Goal: Transaction & Acquisition: Purchase product/service

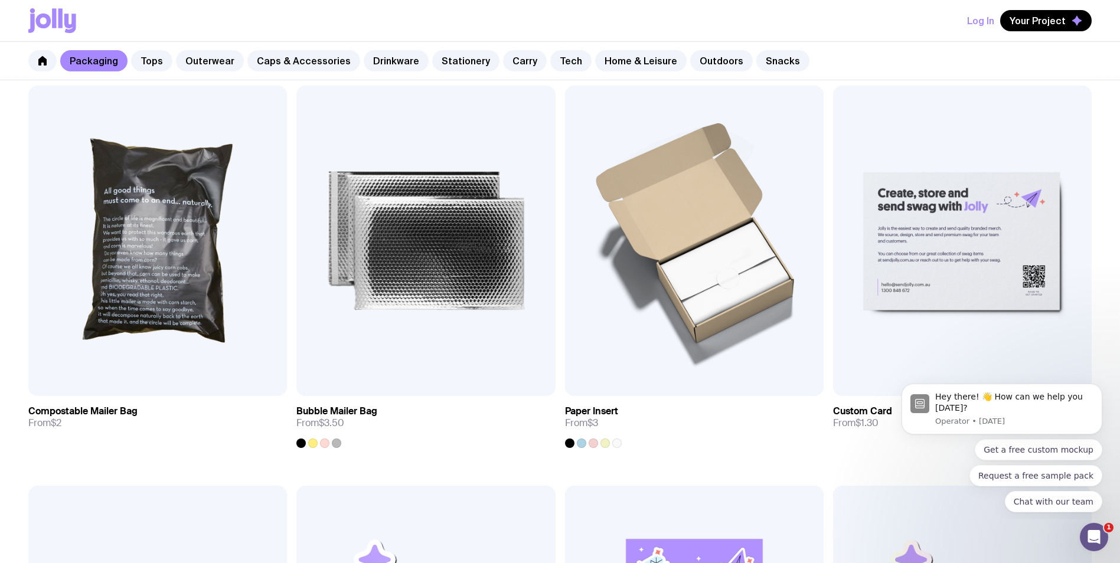
scroll to position [945, 0]
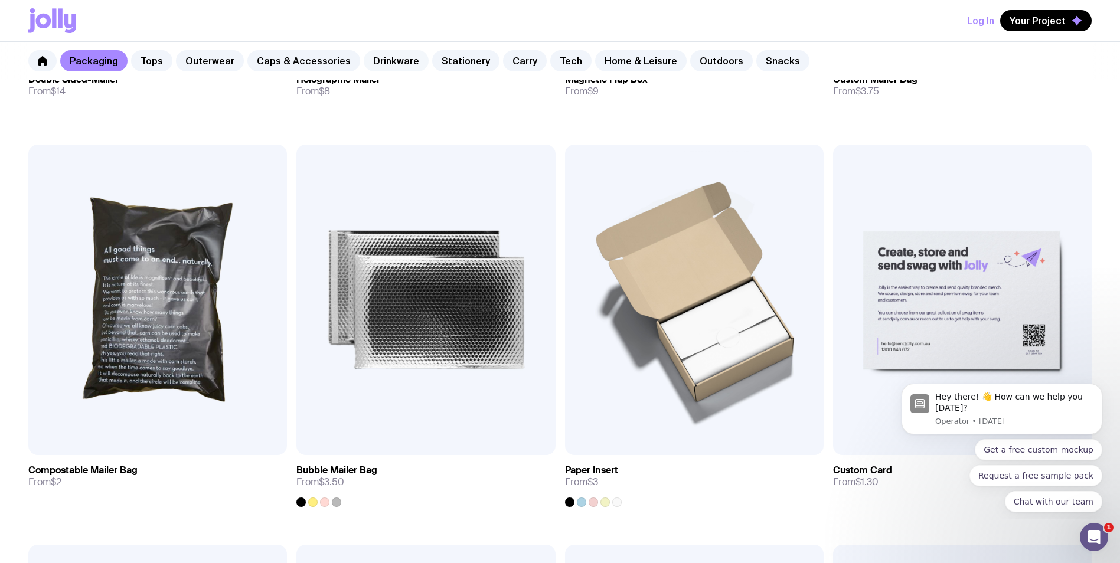
click at [387, 57] on link "Drinkware" at bounding box center [396, 60] width 65 height 21
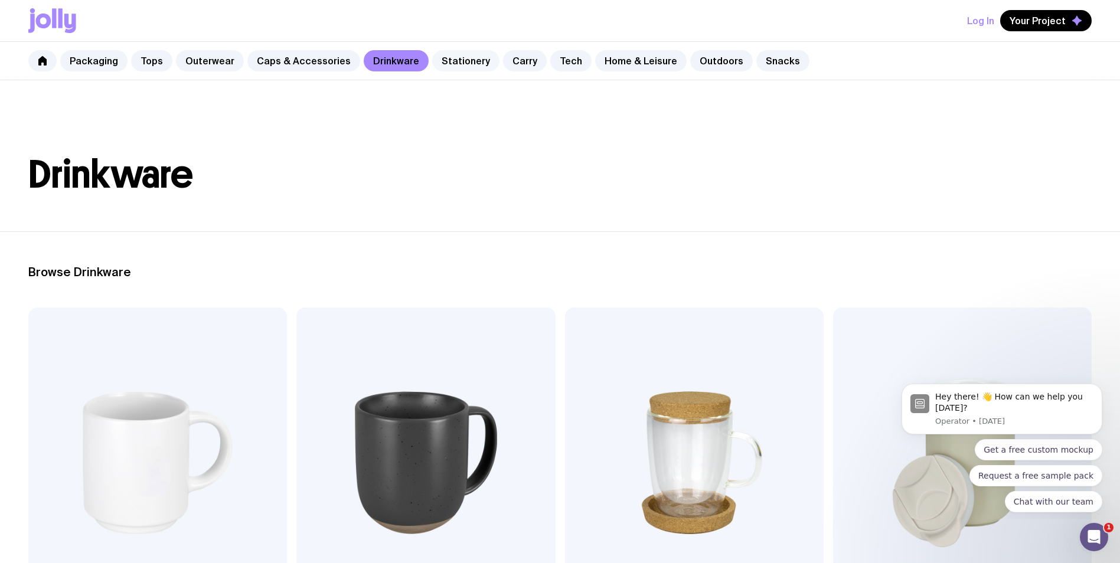
click at [463, 71] on link "Stationery" at bounding box center [465, 60] width 67 height 21
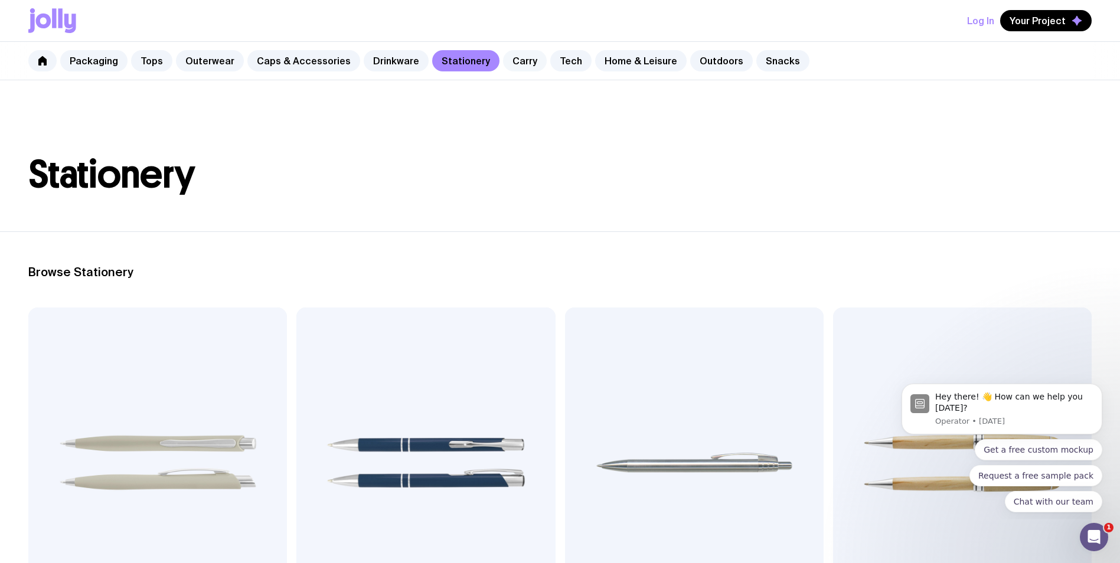
click at [519, 67] on link "Carry" at bounding box center [525, 60] width 44 height 21
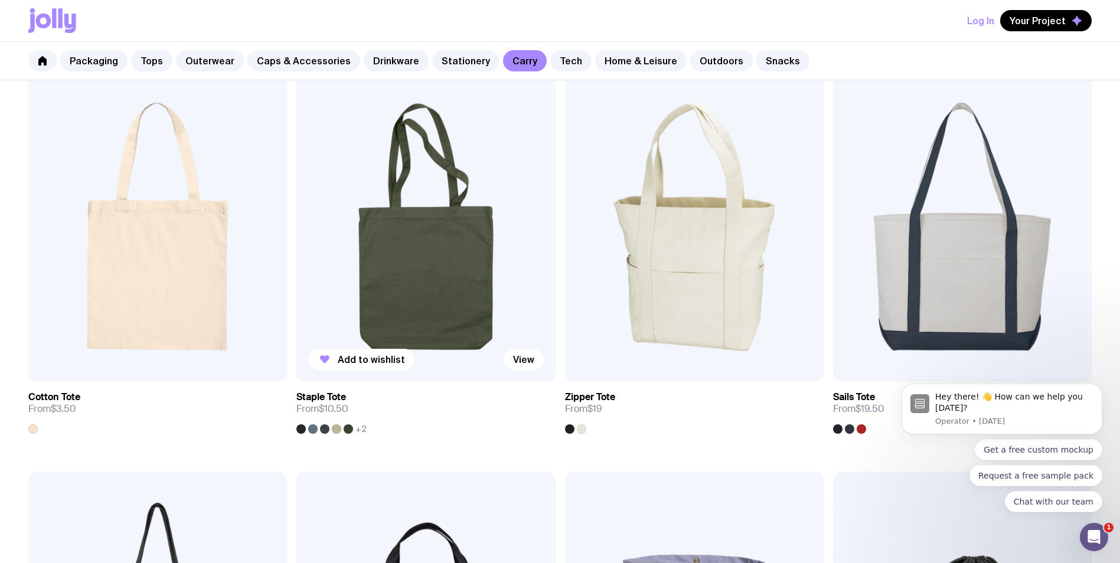
scroll to position [295, 0]
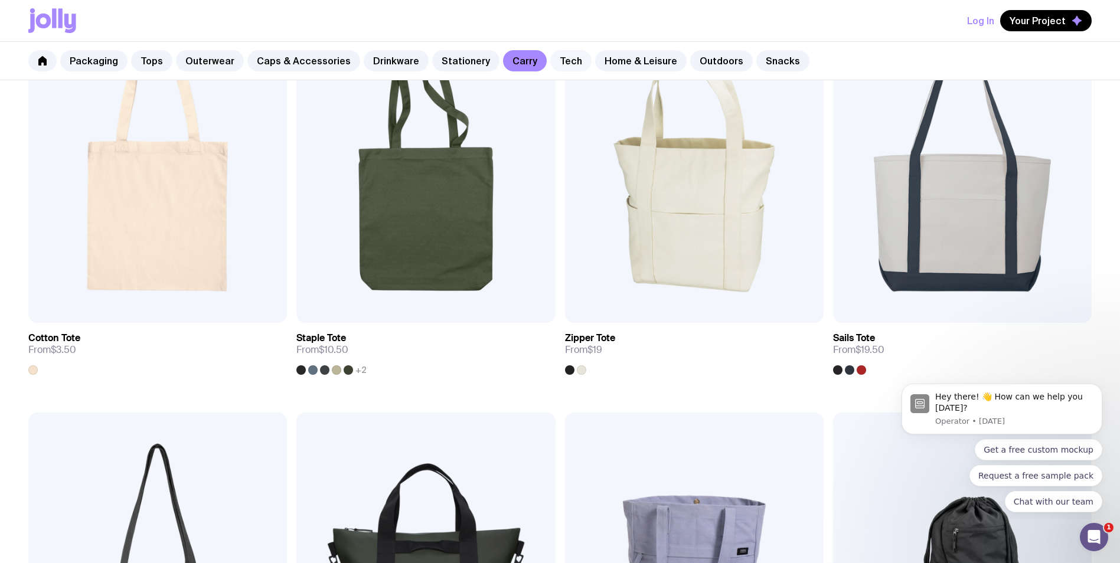
click at [550, 60] on link "Tech" at bounding box center [570, 60] width 41 height 21
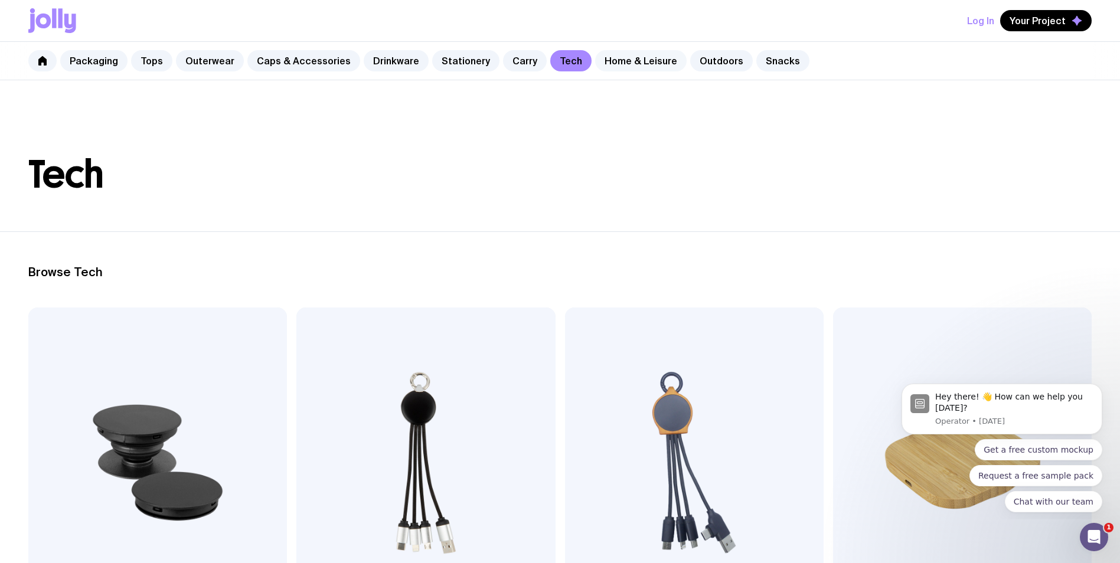
click at [602, 64] on link "Home & Leisure" at bounding box center [641, 60] width 92 height 21
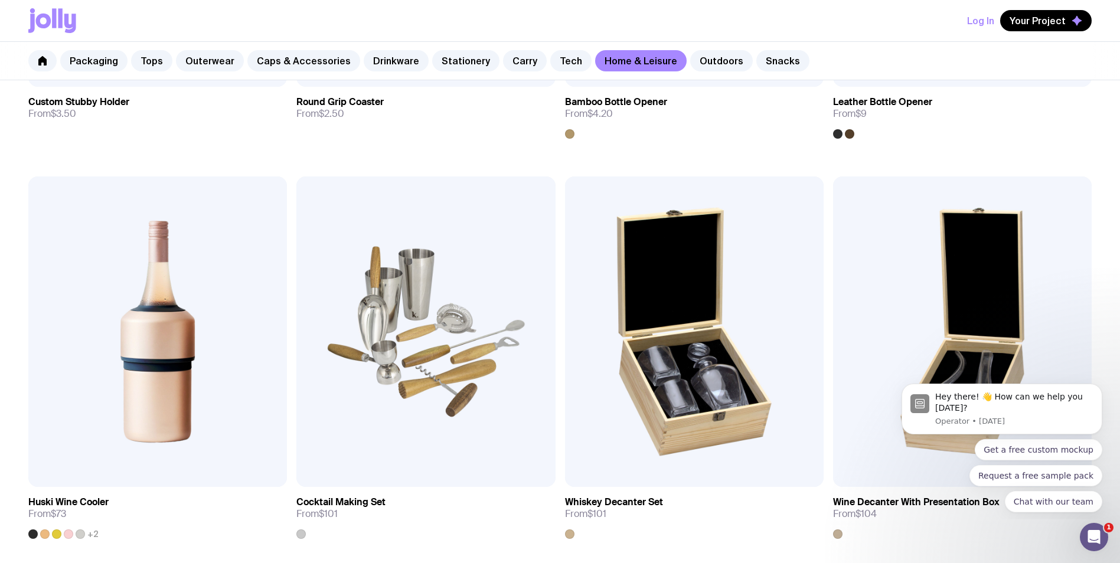
scroll to position [59, 0]
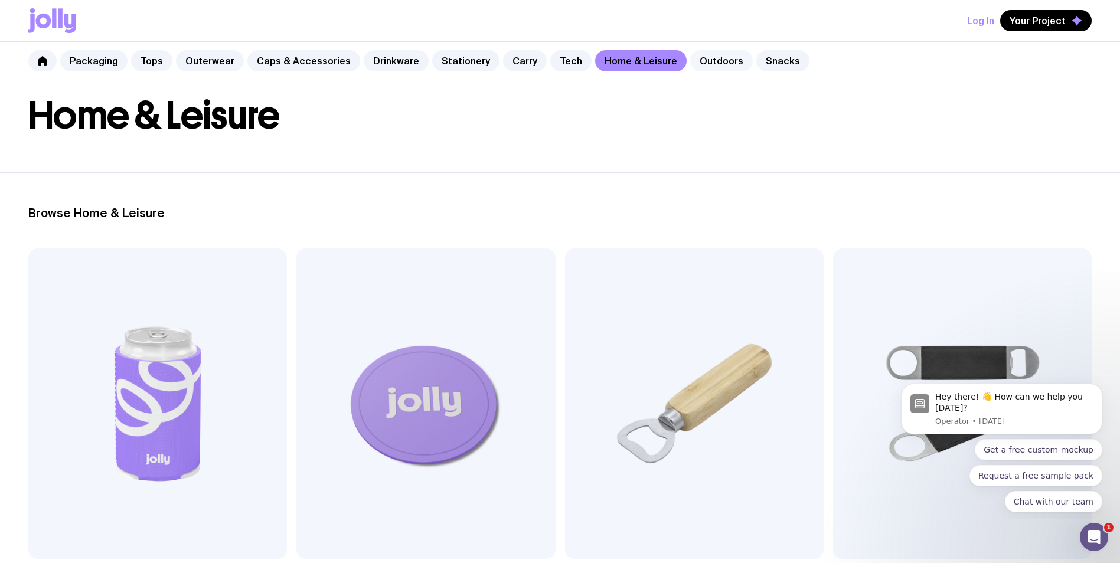
click at [701, 60] on link "Outdoors" at bounding box center [721, 60] width 63 height 21
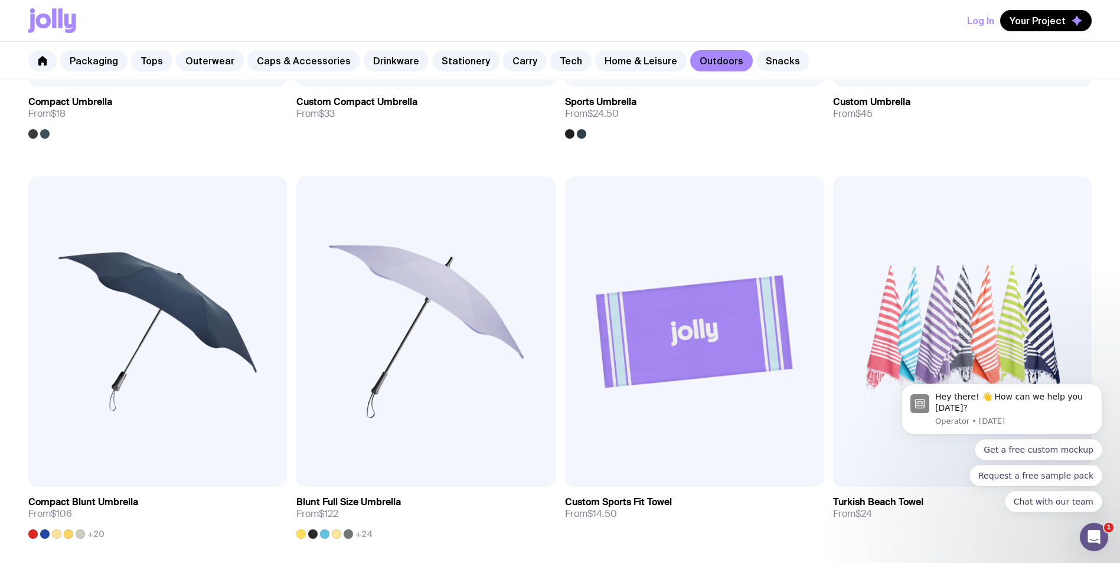
scroll to position [236, 0]
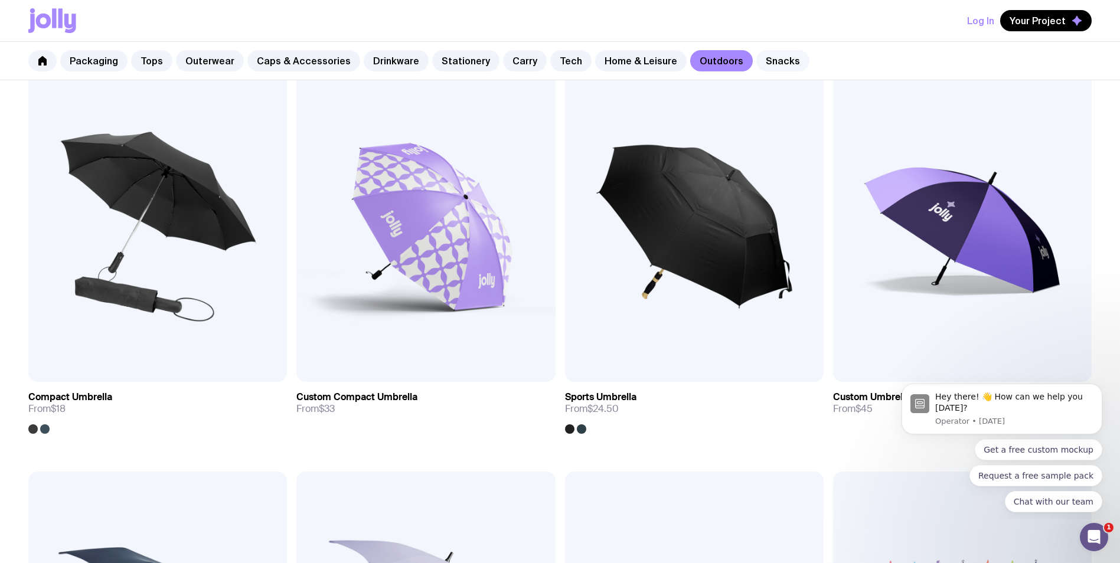
click at [756, 60] on link "Snacks" at bounding box center [782, 60] width 53 height 21
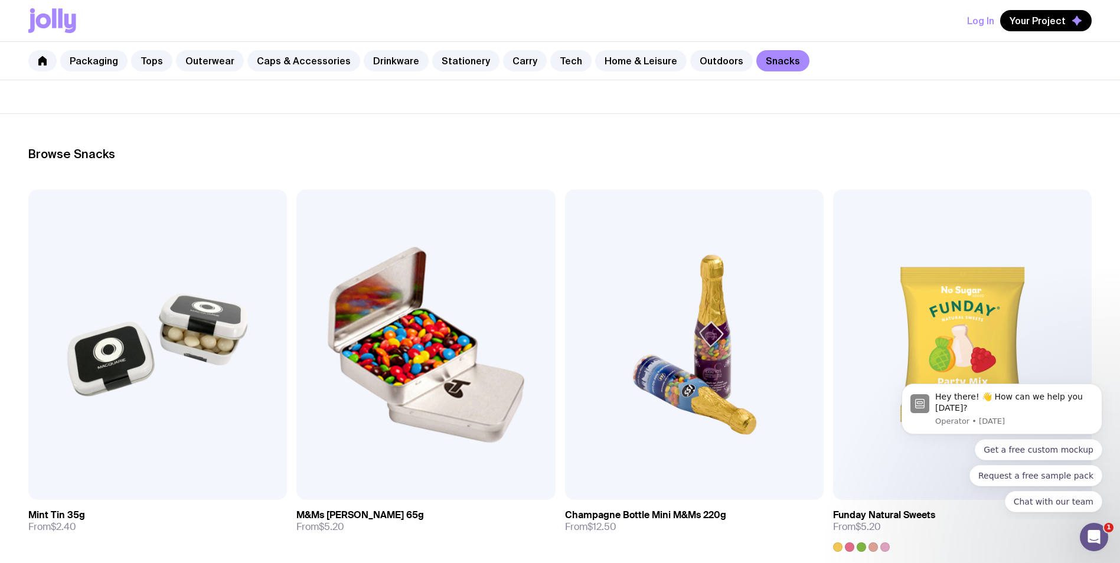
scroll to position [59, 0]
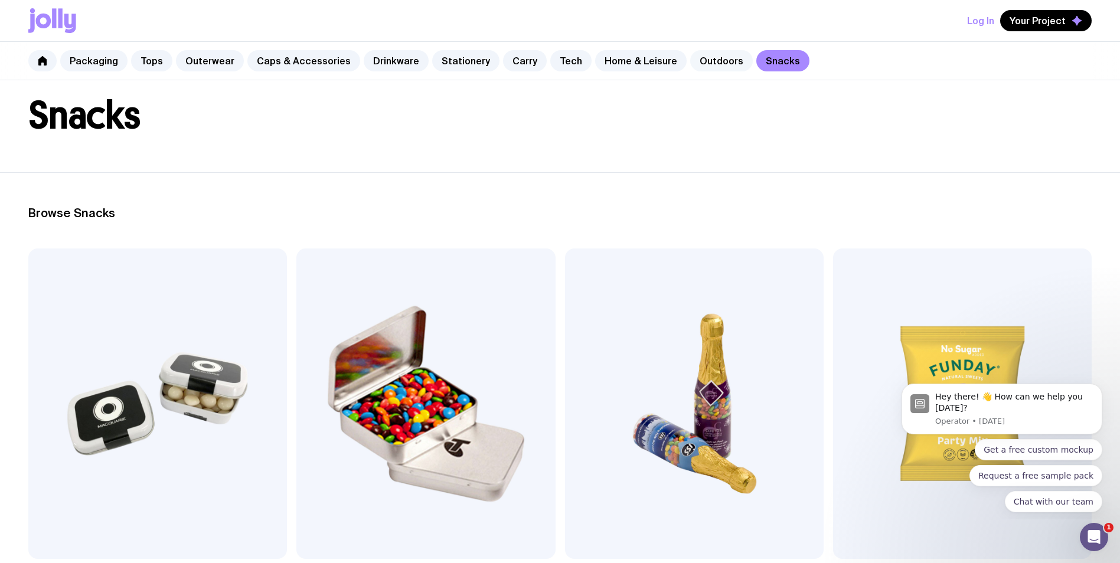
click at [695, 51] on link "Outdoors" at bounding box center [721, 60] width 63 height 21
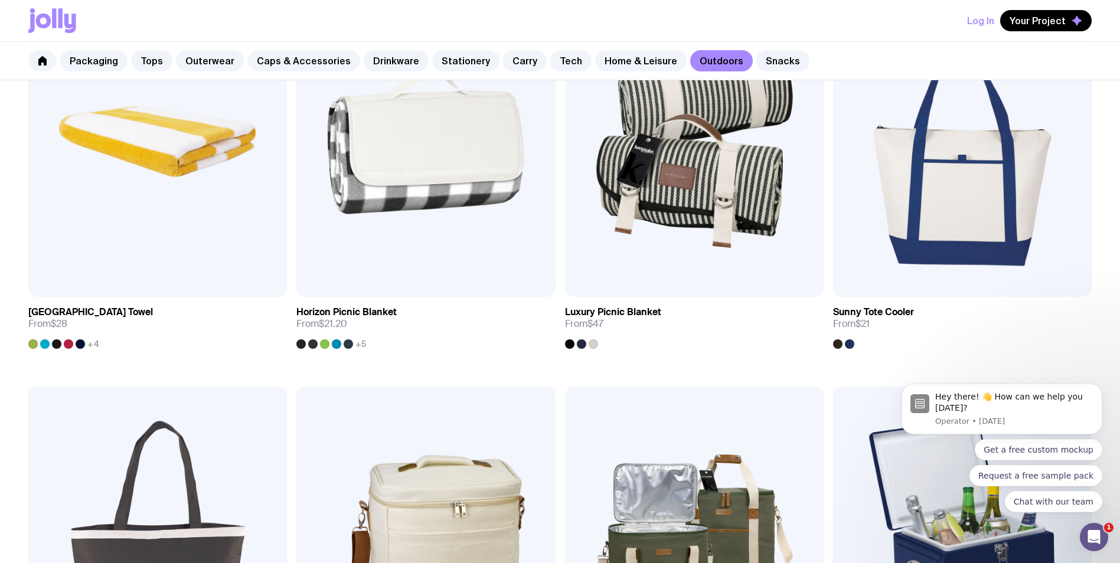
scroll to position [945, 0]
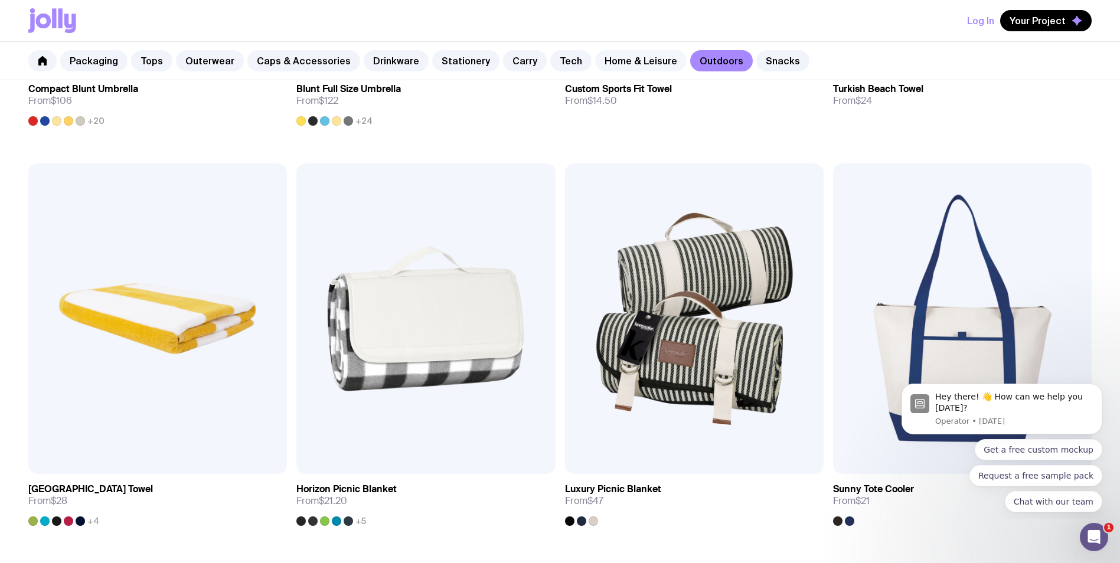
click at [615, 52] on link "Home & Leisure" at bounding box center [641, 60] width 92 height 21
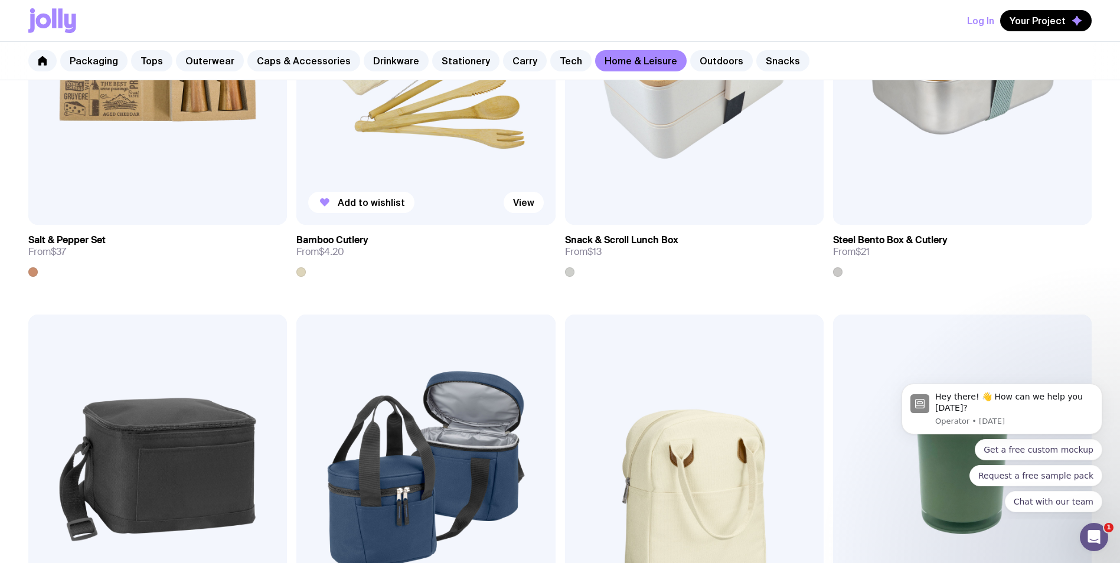
scroll to position [1712, 0]
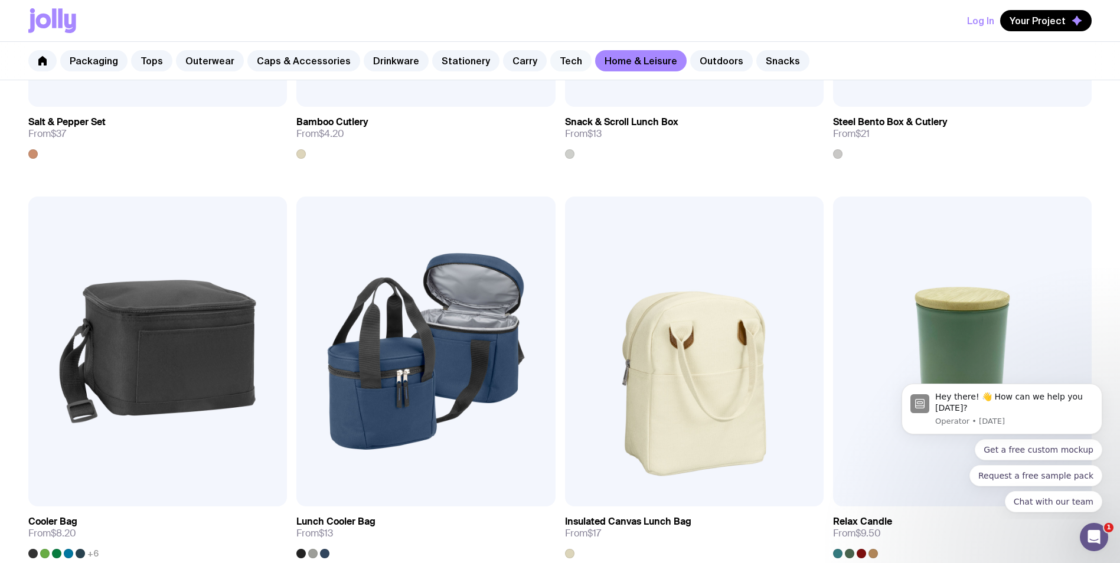
click at [550, 58] on link "Tech" at bounding box center [570, 60] width 41 height 21
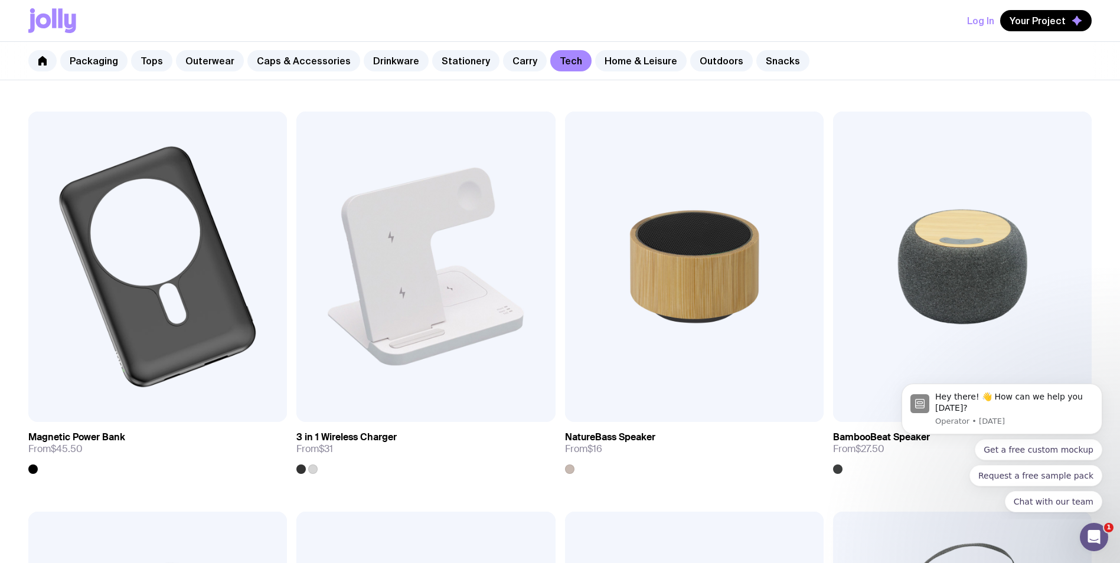
scroll to position [878, 0]
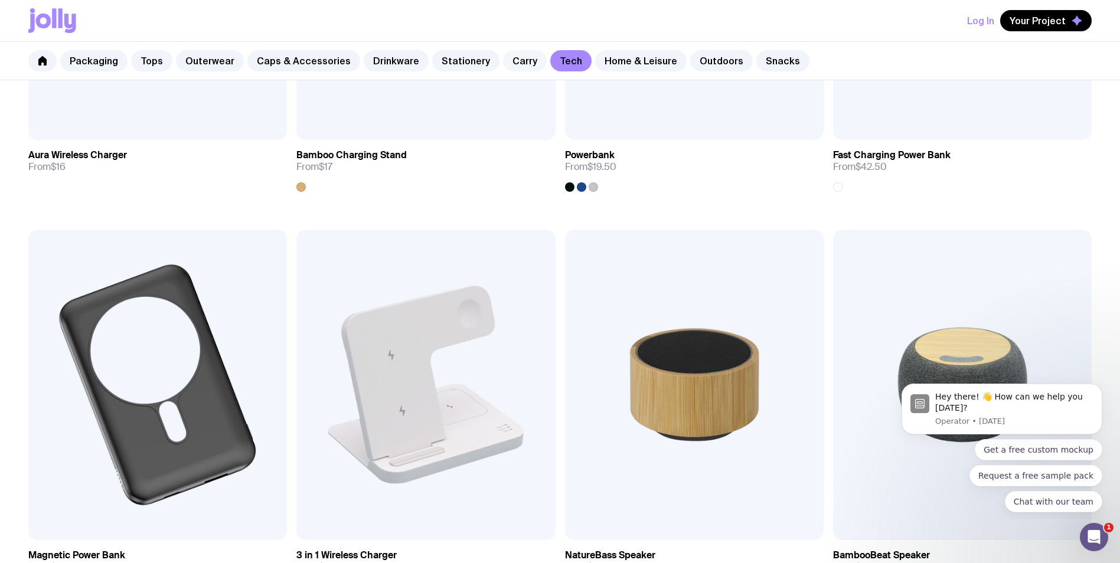
click at [503, 61] on link "Carry" at bounding box center [525, 60] width 44 height 21
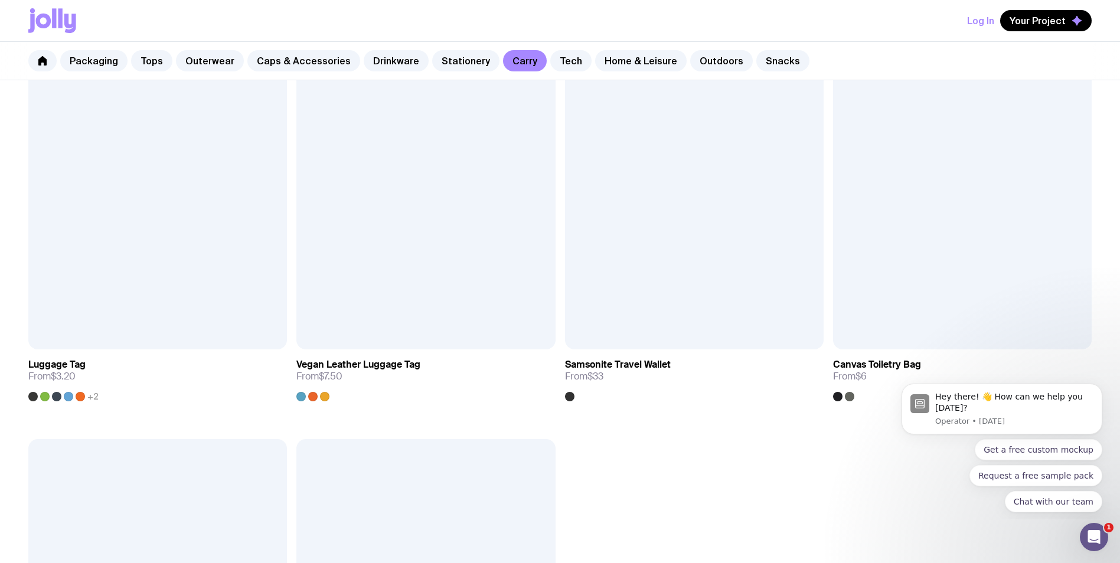
scroll to position [3365, 0]
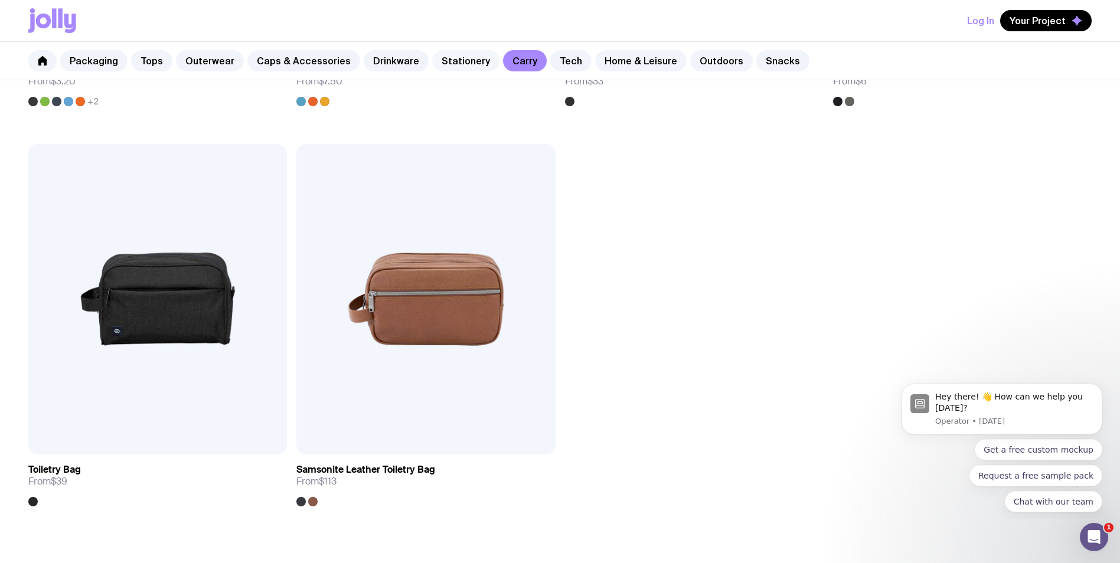
click at [451, 66] on link "Stationery" at bounding box center [465, 60] width 67 height 21
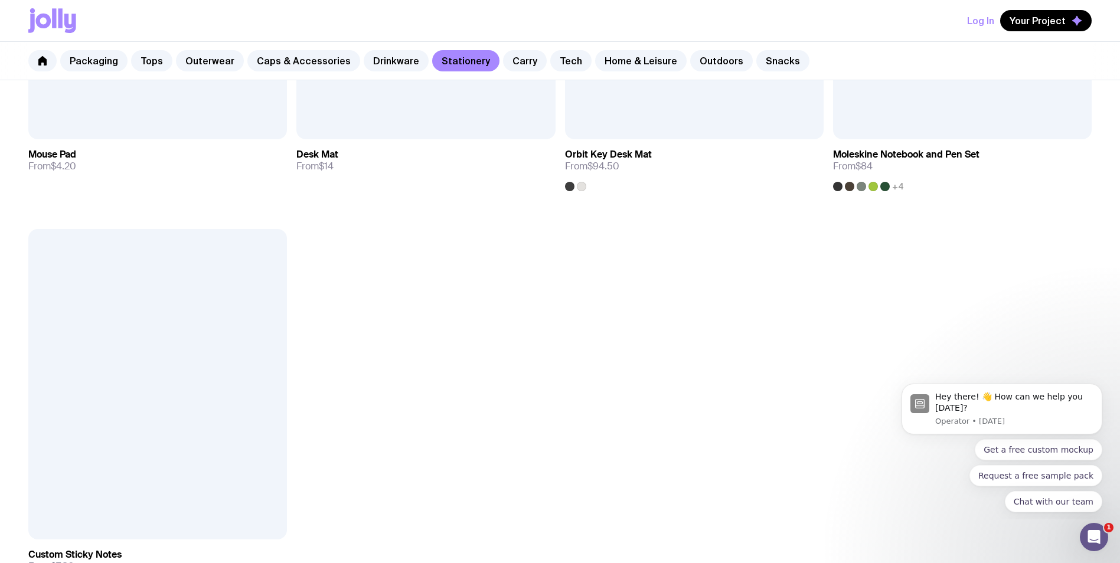
scroll to position [2598, 0]
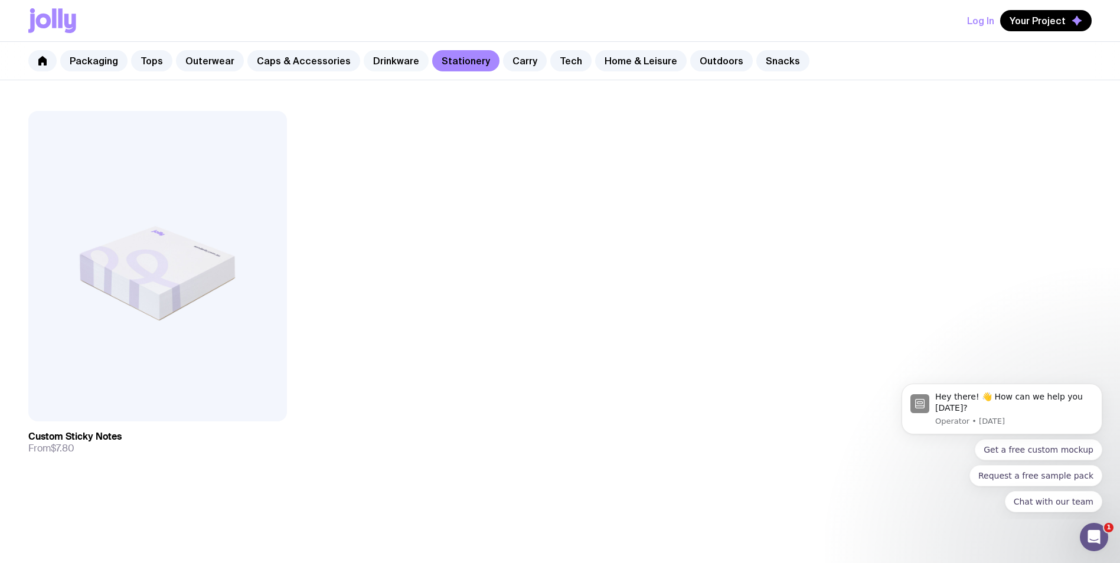
click at [389, 71] on link "Drinkware" at bounding box center [396, 60] width 65 height 21
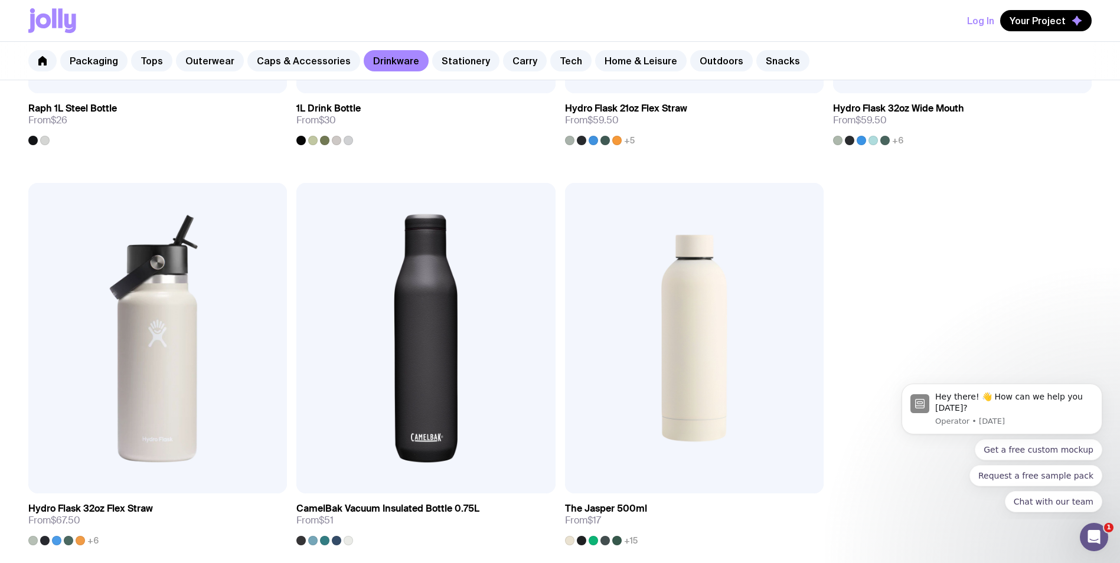
scroll to position [2308, 0]
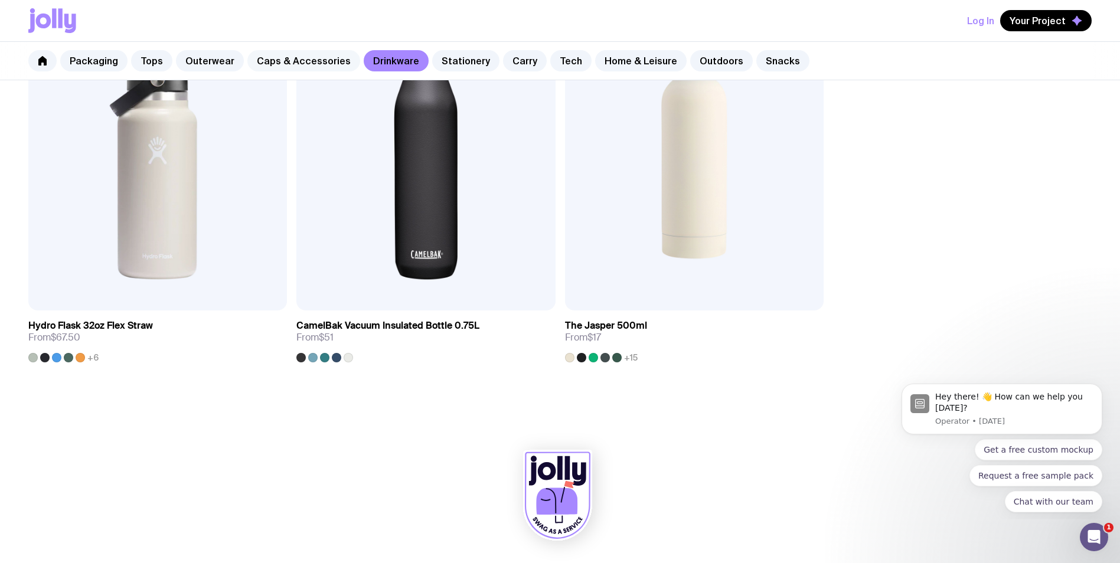
click at [299, 65] on link "Caps & Accessories" at bounding box center [303, 60] width 113 height 21
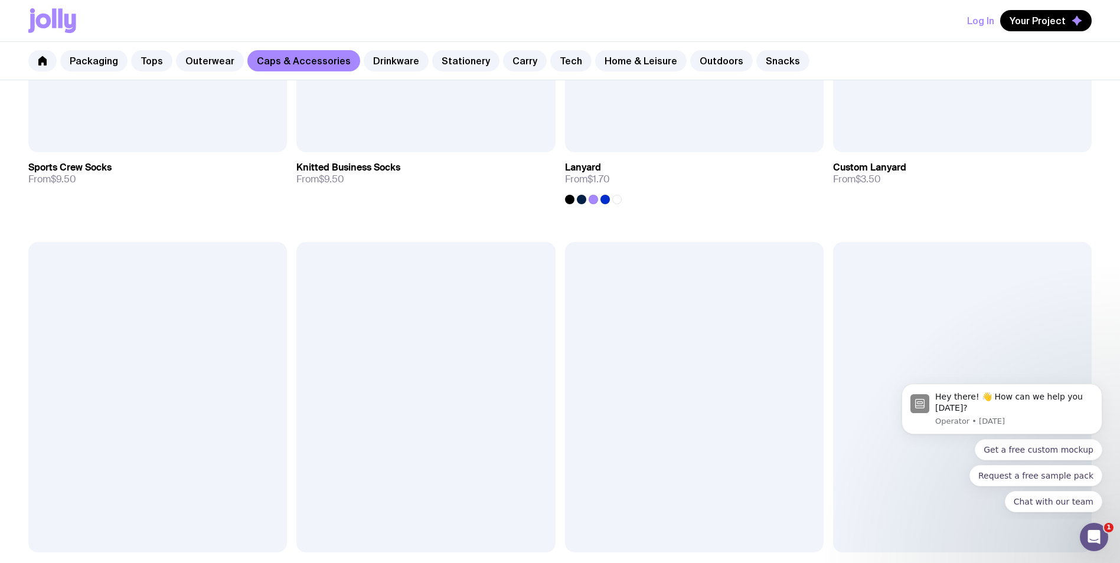
scroll to position [2308, 0]
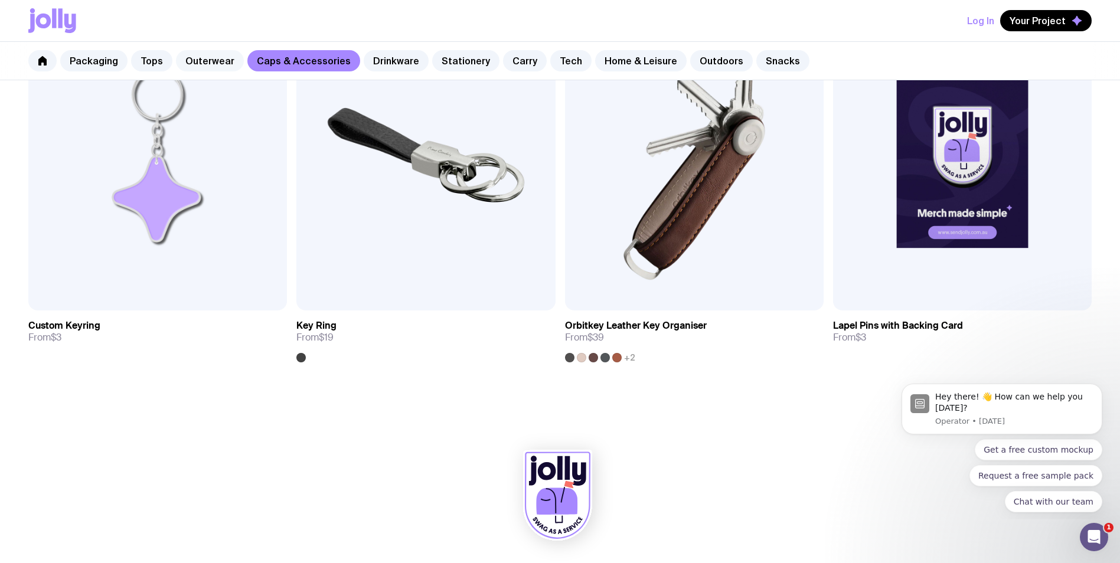
click at [223, 67] on link "Outerwear" at bounding box center [210, 60] width 68 height 21
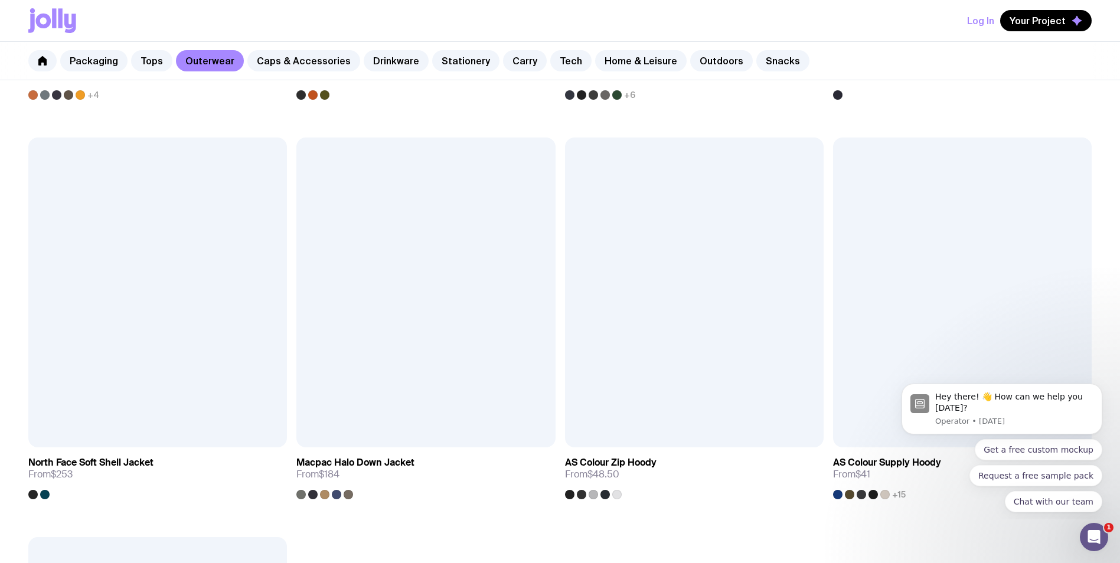
scroll to position [2007, 0]
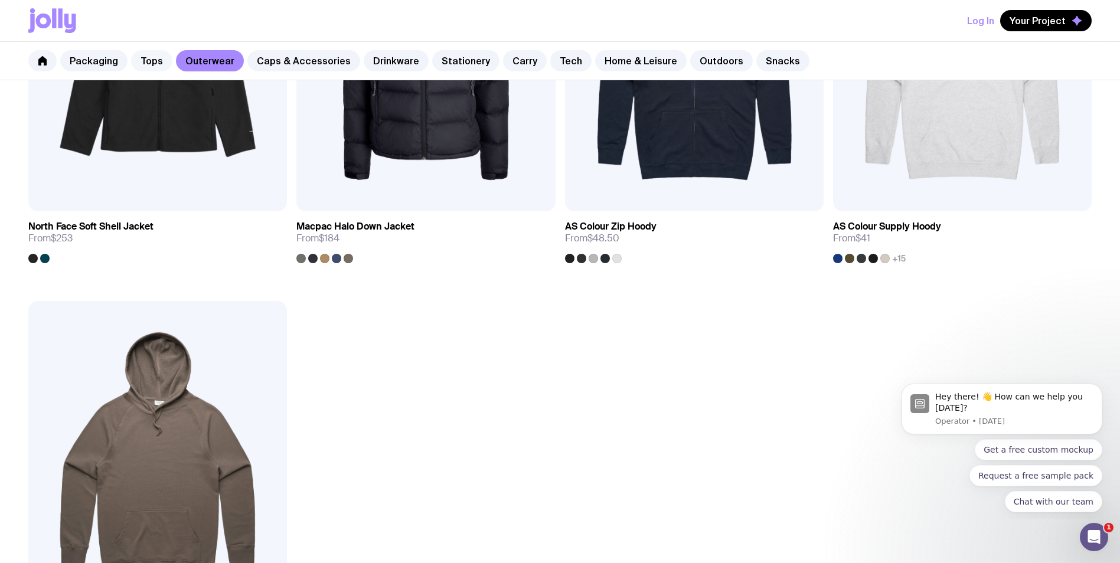
click at [148, 51] on link "Tops" at bounding box center [151, 60] width 41 height 21
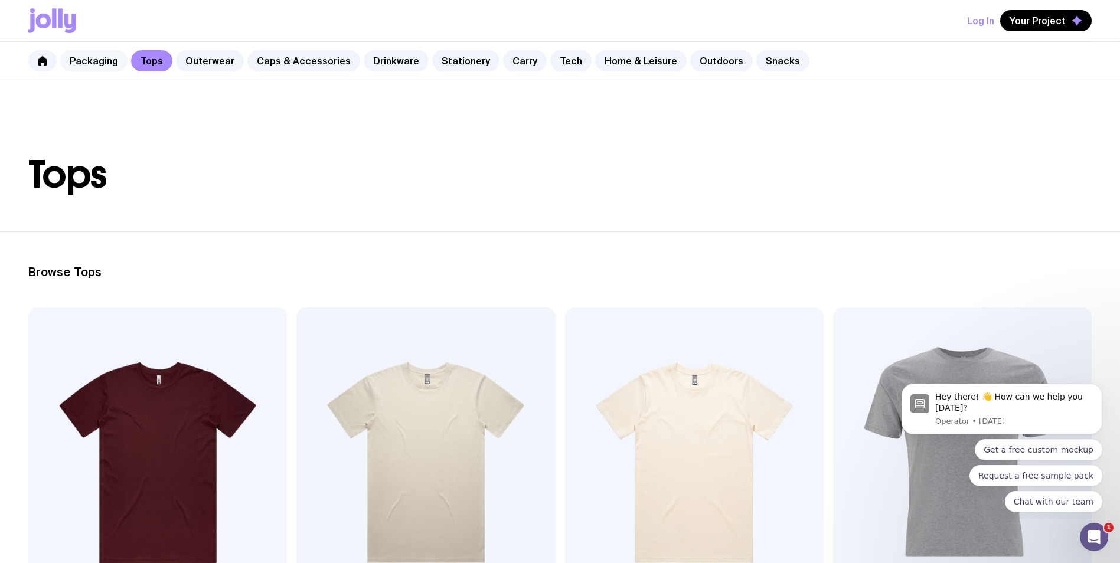
click at [106, 57] on link "Packaging" at bounding box center [93, 60] width 67 height 21
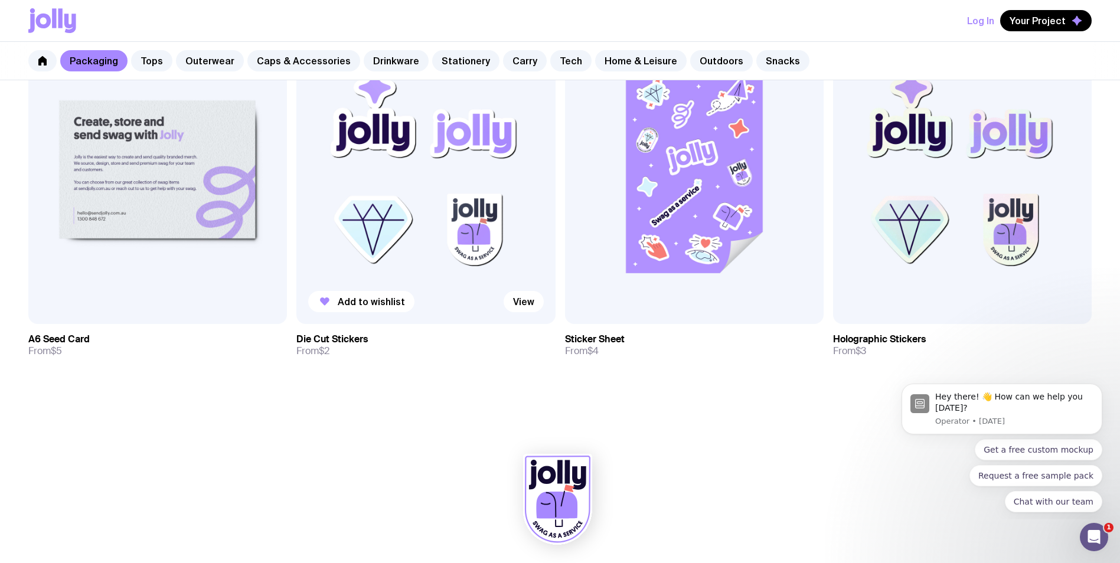
scroll to position [1479, 0]
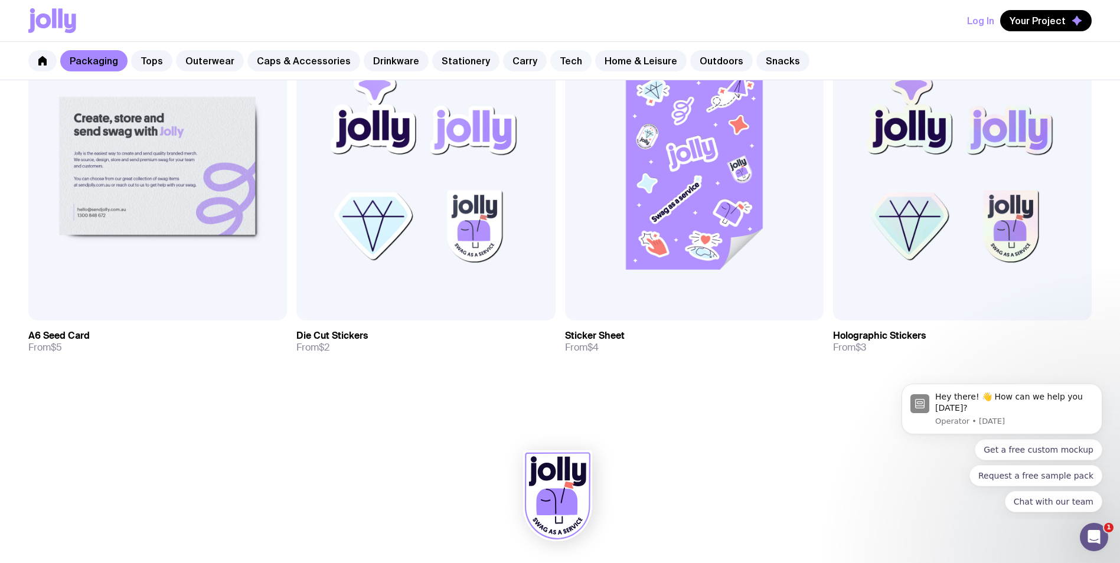
click at [550, 54] on link "Tech" at bounding box center [570, 60] width 41 height 21
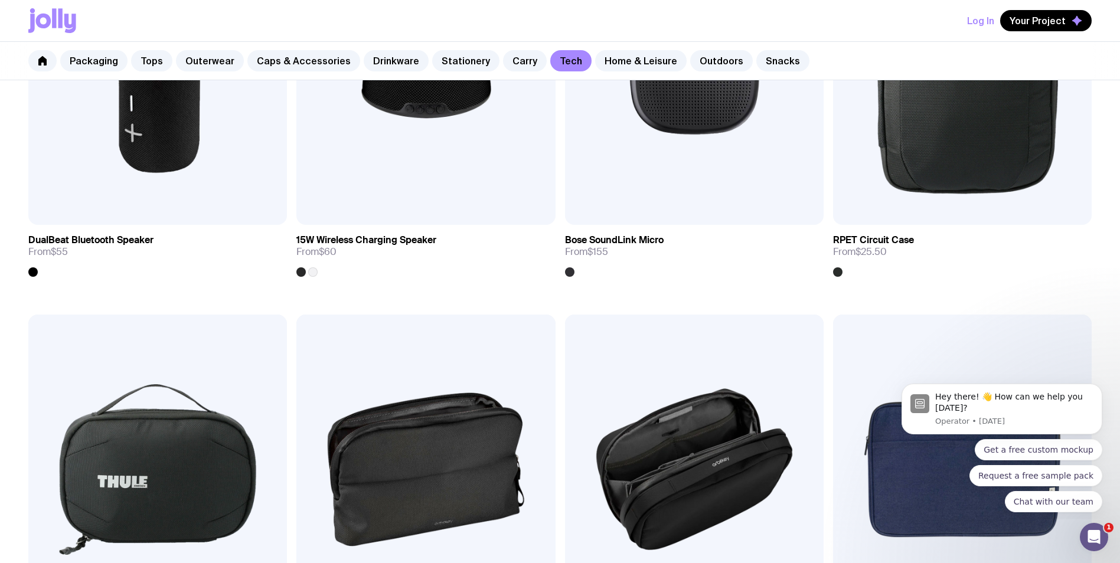
scroll to position [1653, 0]
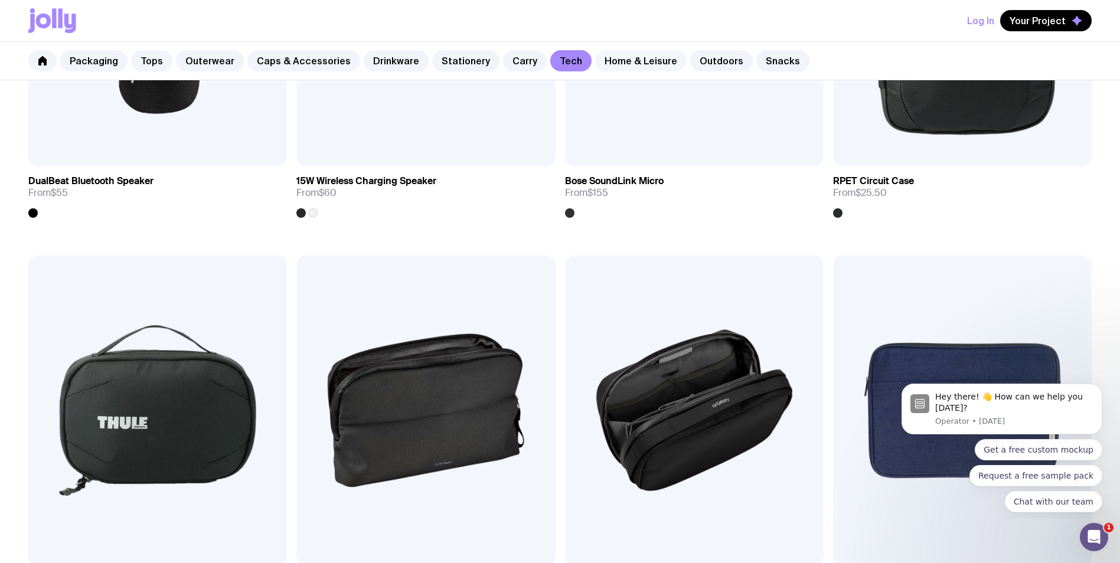
click at [641, 55] on link "Home & Leisure" at bounding box center [641, 60] width 92 height 21
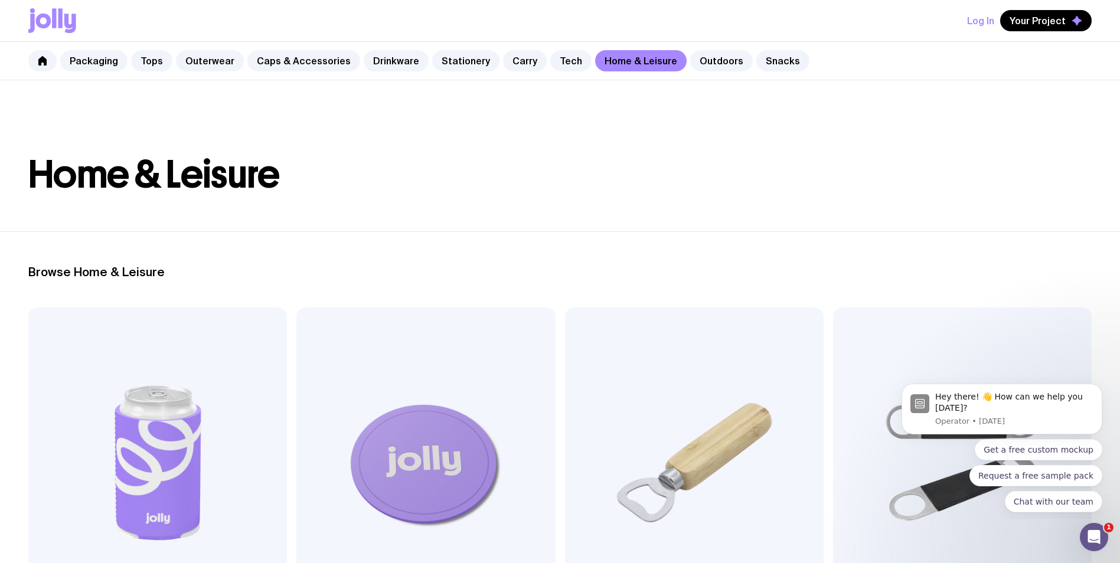
click at [569, 178] on h1 "Home & Leisure" at bounding box center [559, 175] width 1063 height 38
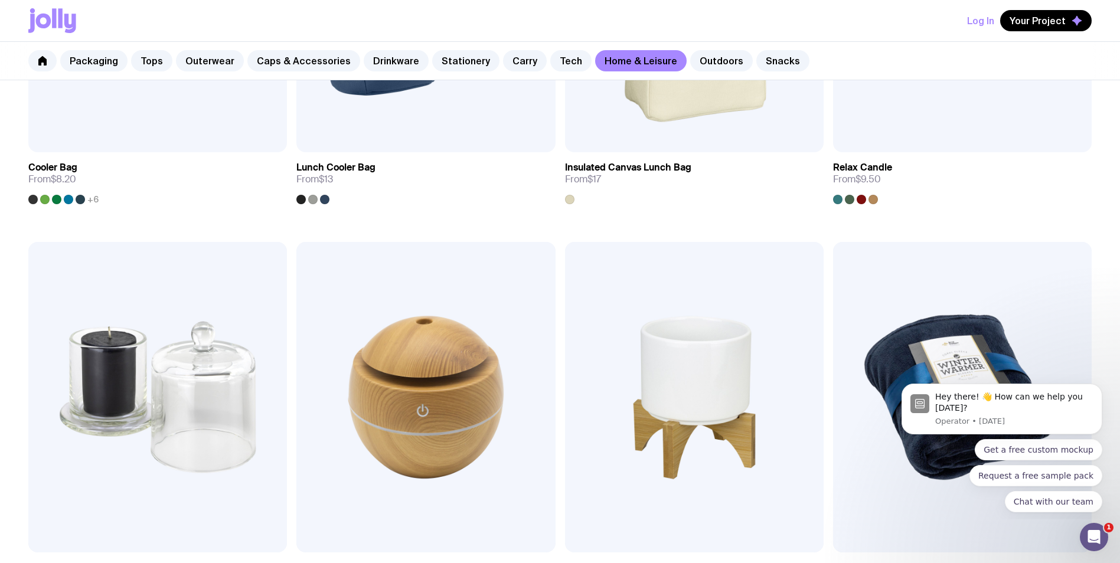
scroll to position [2243, 0]
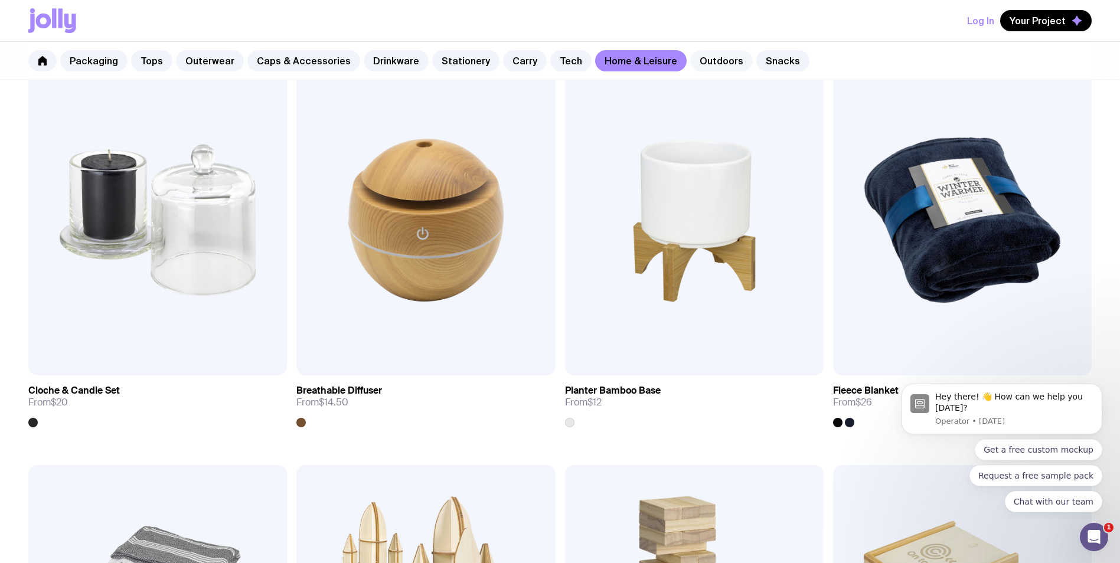
click at [690, 65] on link "Outdoors" at bounding box center [721, 60] width 63 height 21
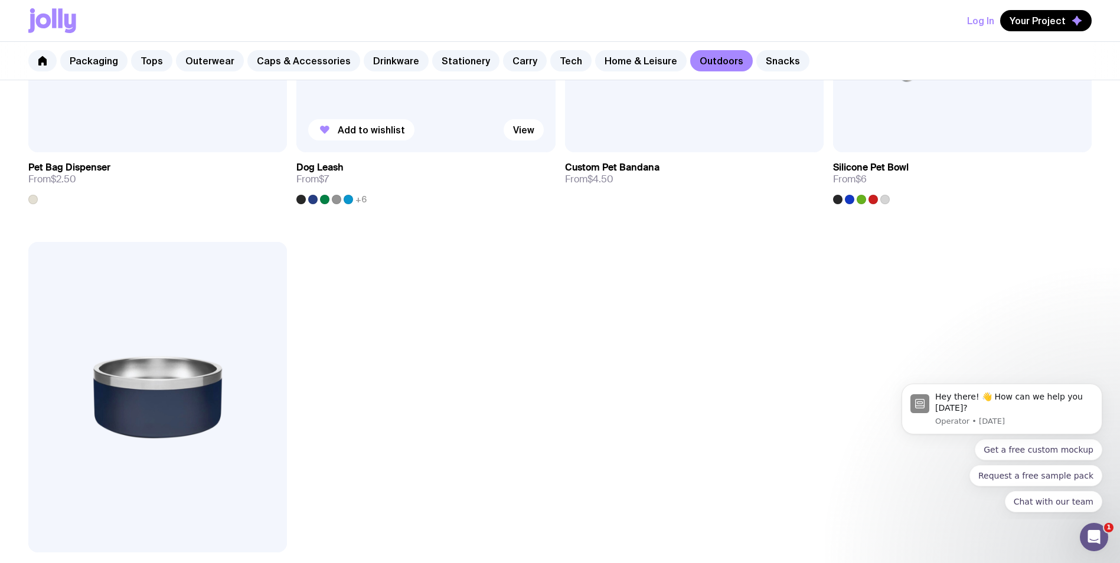
scroll to position [1889, 0]
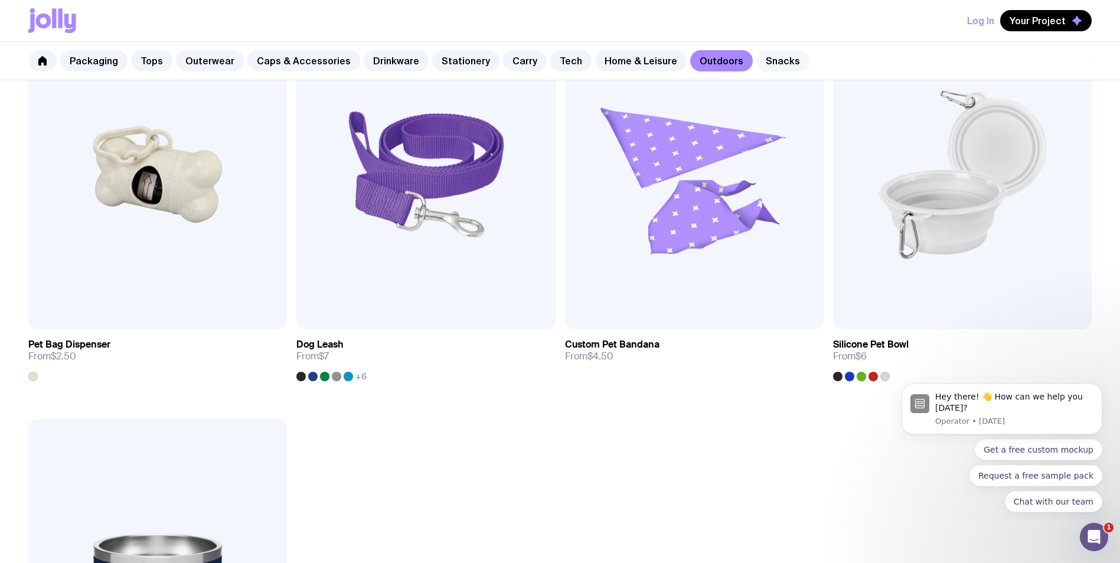
click at [756, 63] on link "Snacks" at bounding box center [782, 60] width 53 height 21
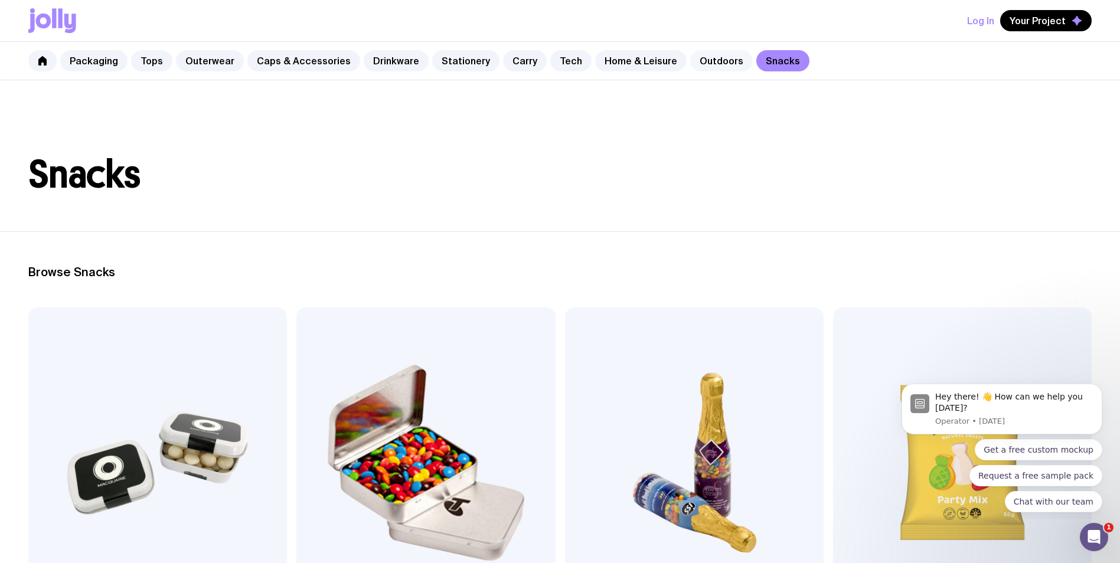
click at [720, 59] on link "Outdoors" at bounding box center [721, 60] width 63 height 21
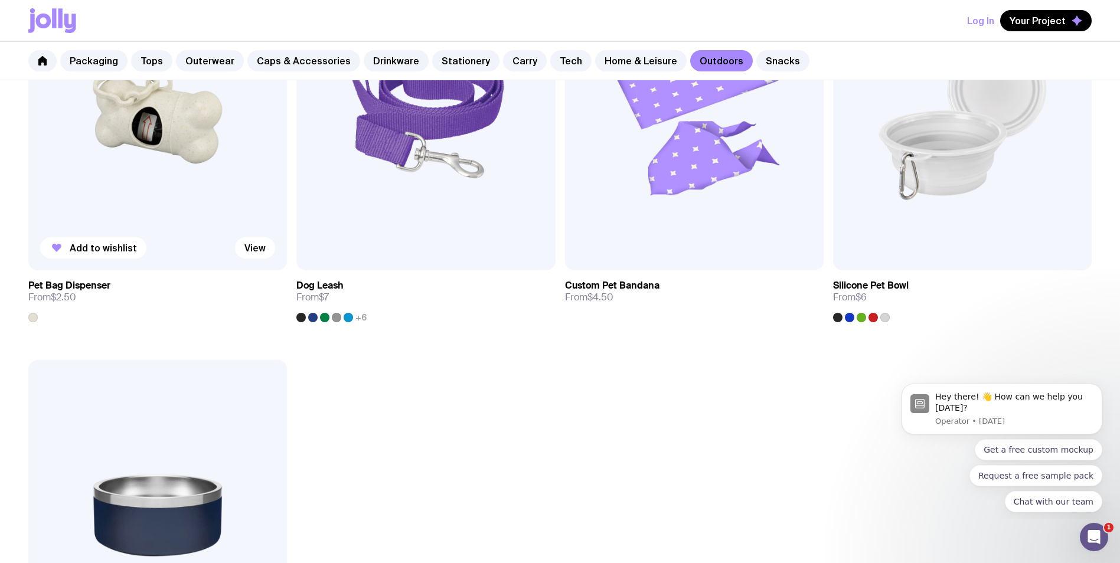
scroll to position [1771, 0]
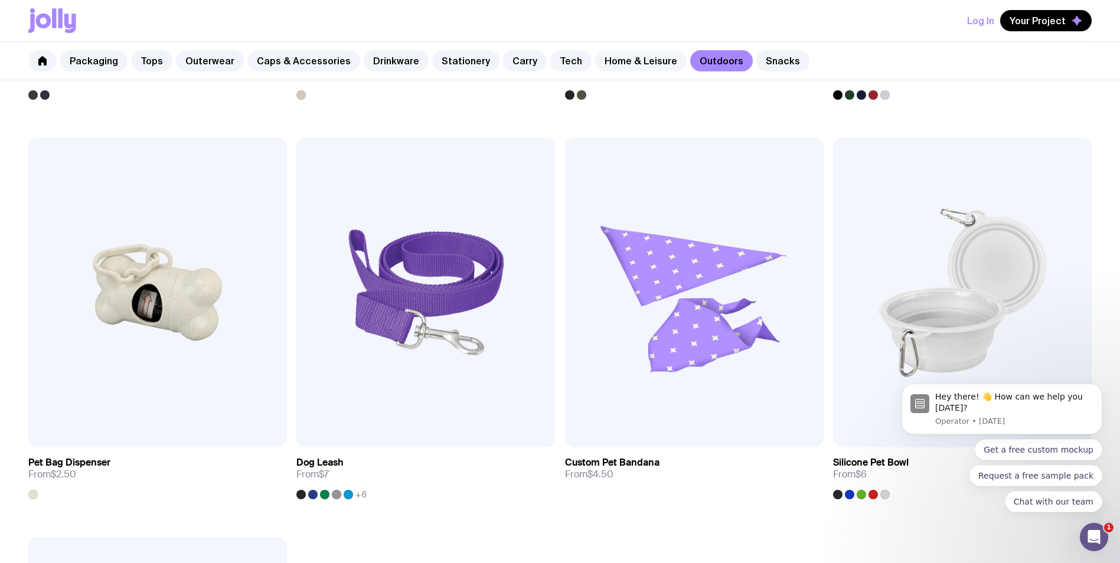
click at [620, 55] on link "Home & Leisure" at bounding box center [641, 60] width 92 height 21
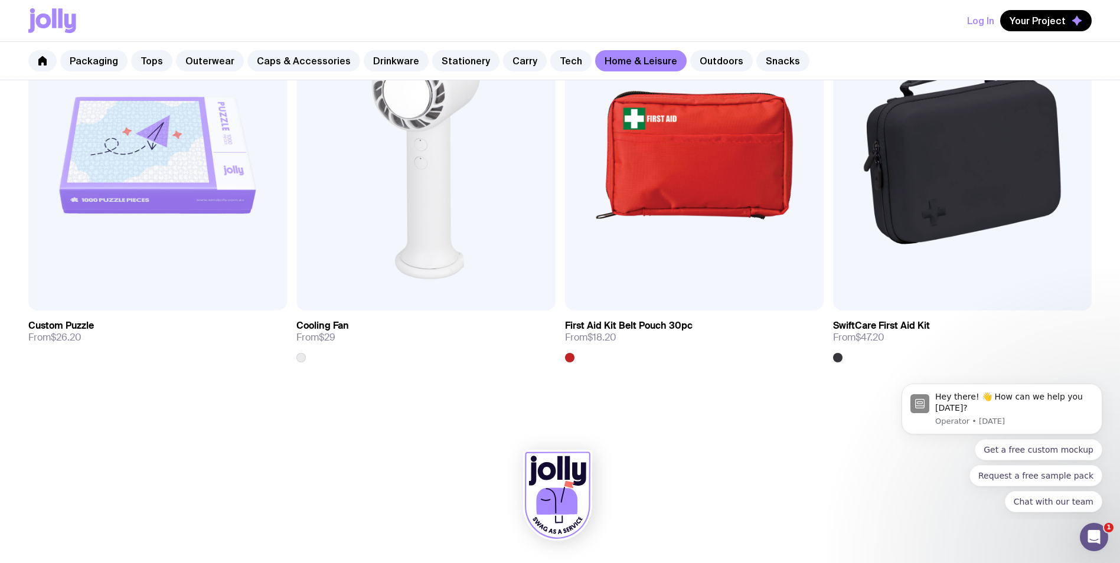
scroll to position [2873, 0]
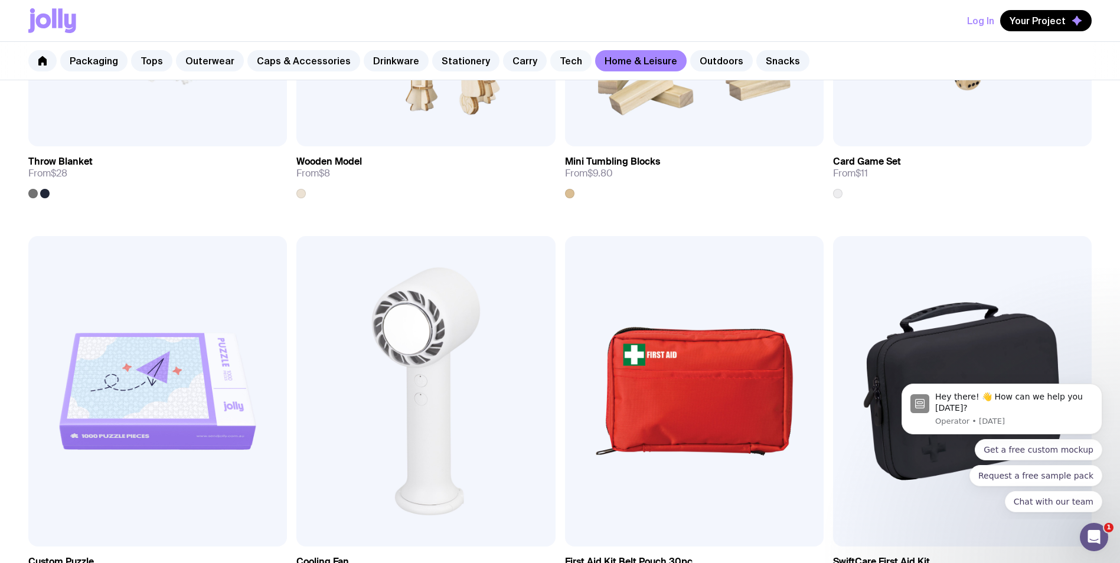
click at [550, 56] on link "Tech" at bounding box center [570, 60] width 41 height 21
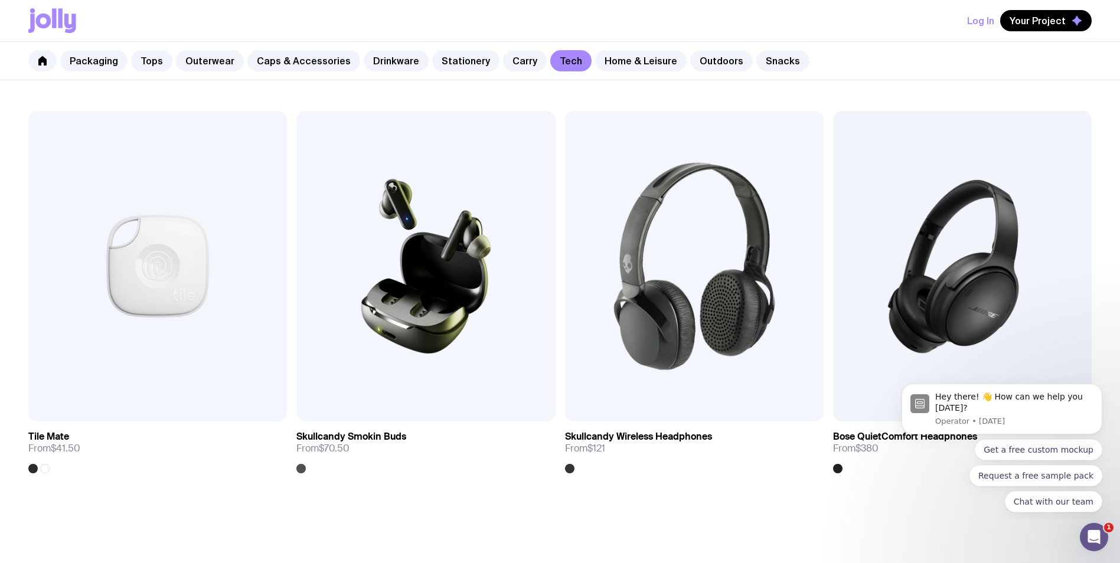
scroll to position [2709, 0]
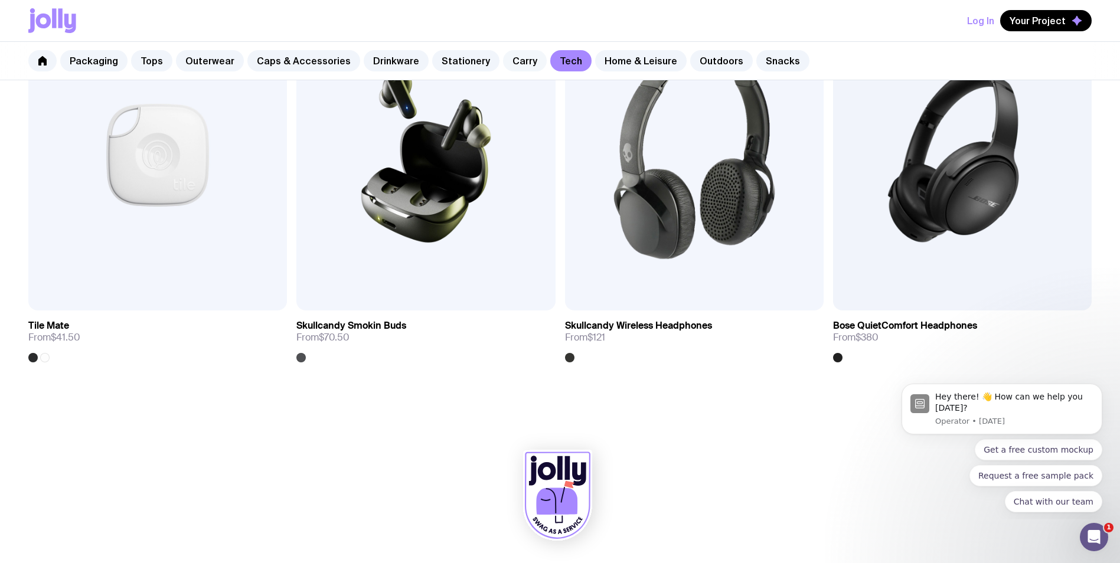
click at [503, 57] on link "Carry" at bounding box center [525, 60] width 44 height 21
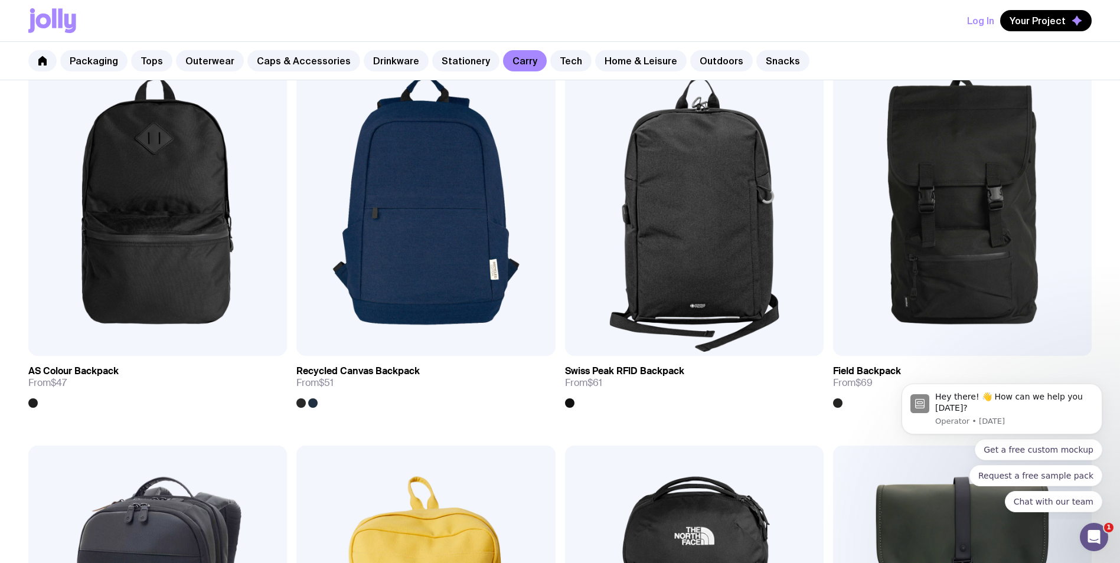
scroll to position [1358, 0]
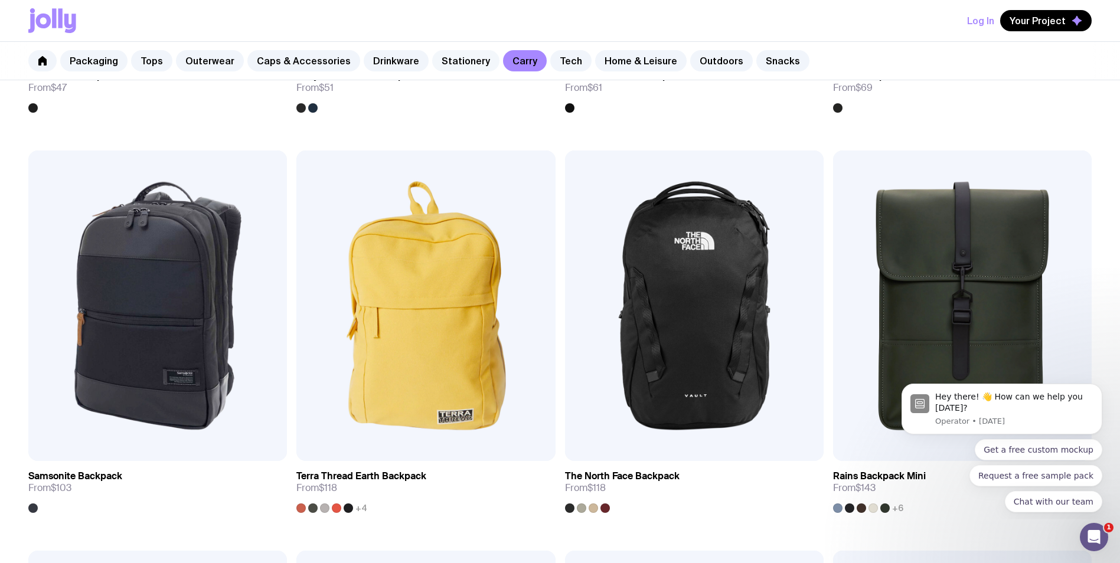
click at [452, 58] on link "Stationery" at bounding box center [465, 60] width 67 height 21
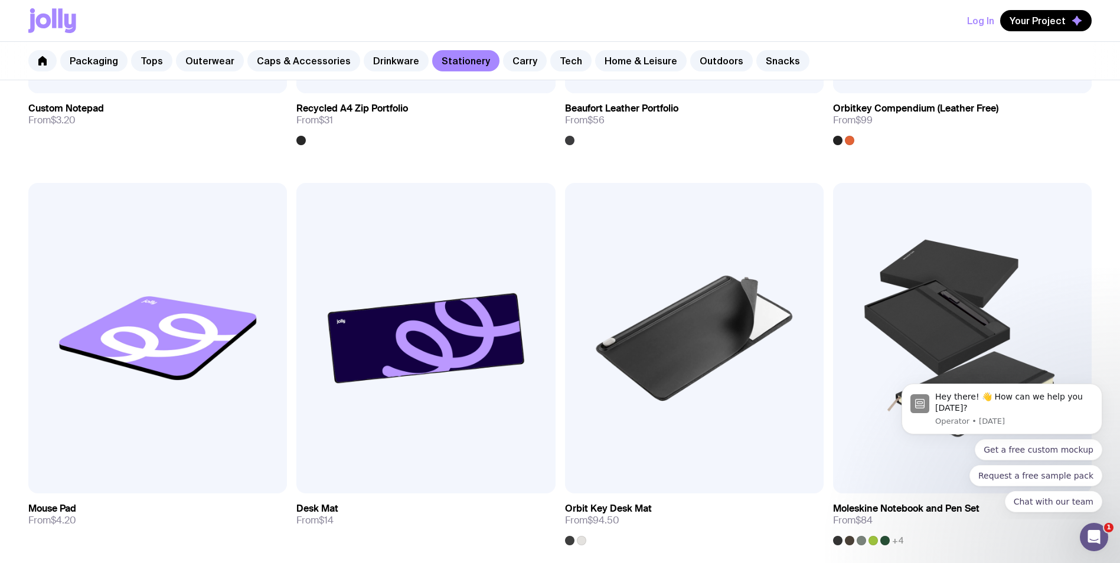
scroll to position [2302, 0]
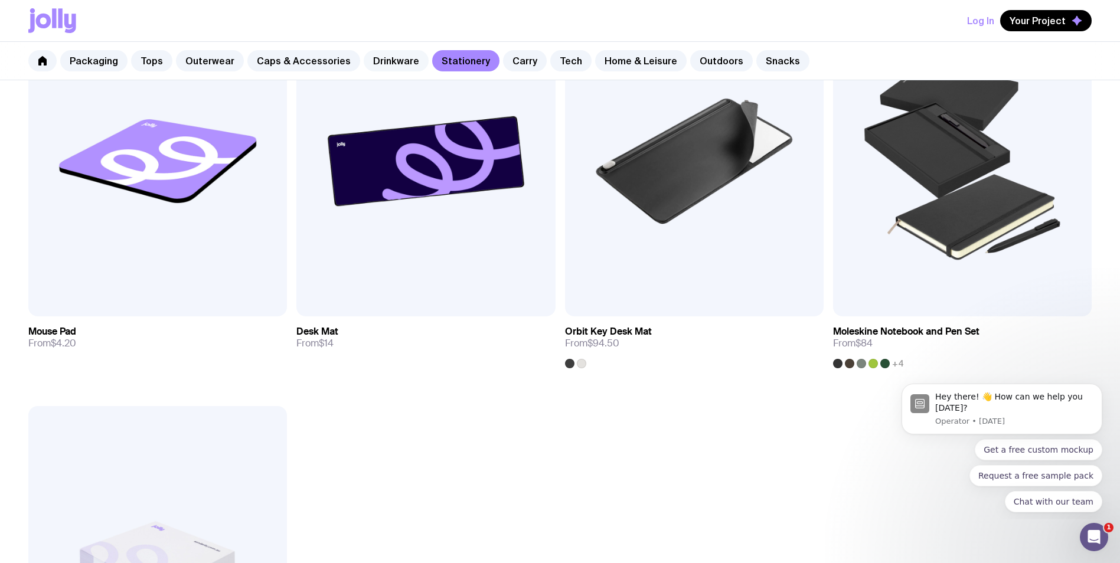
click at [387, 57] on link "Drinkware" at bounding box center [396, 60] width 65 height 21
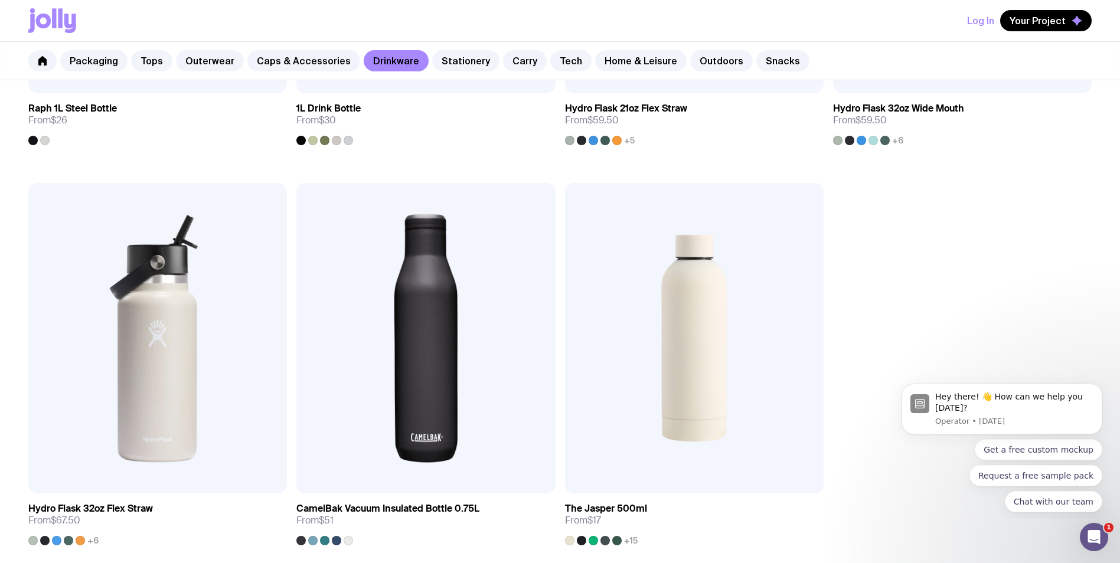
scroll to position [2308, 0]
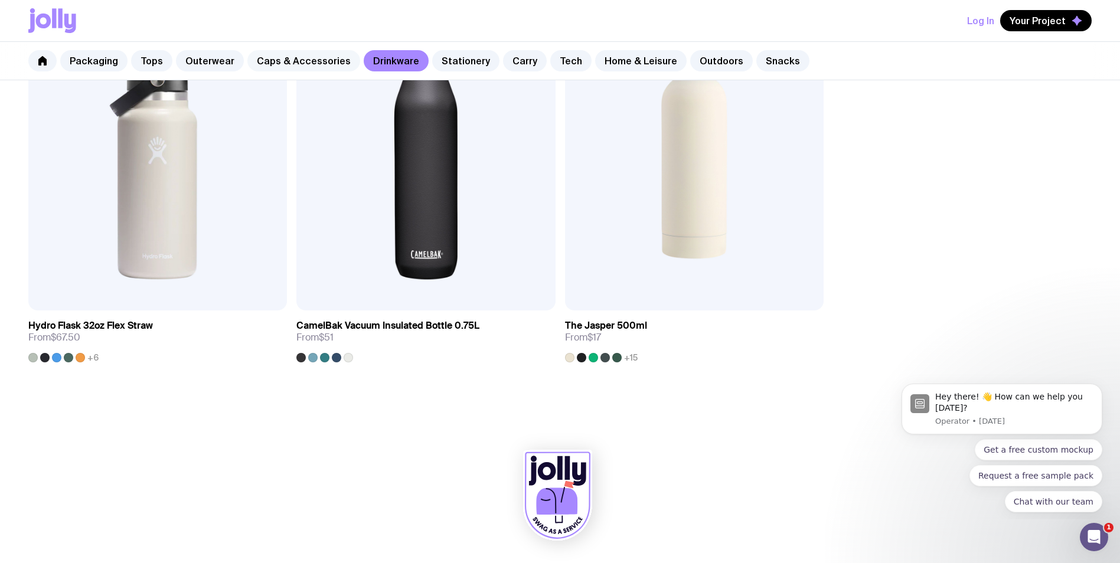
click at [298, 64] on link "Caps & Accessories" at bounding box center [303, 60] width 113 height 21
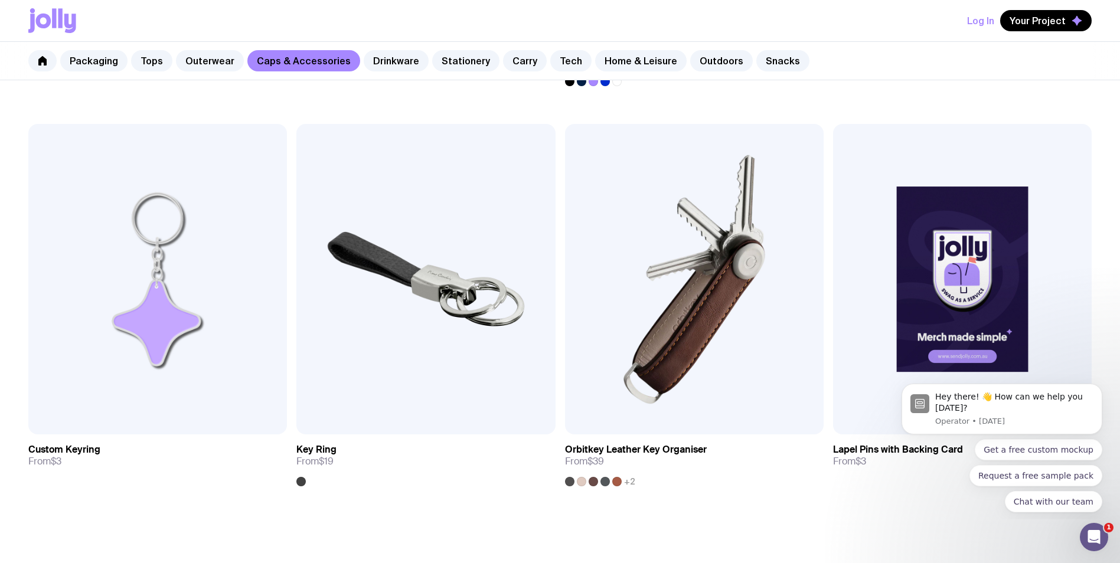
scroll to position [2302, 0]
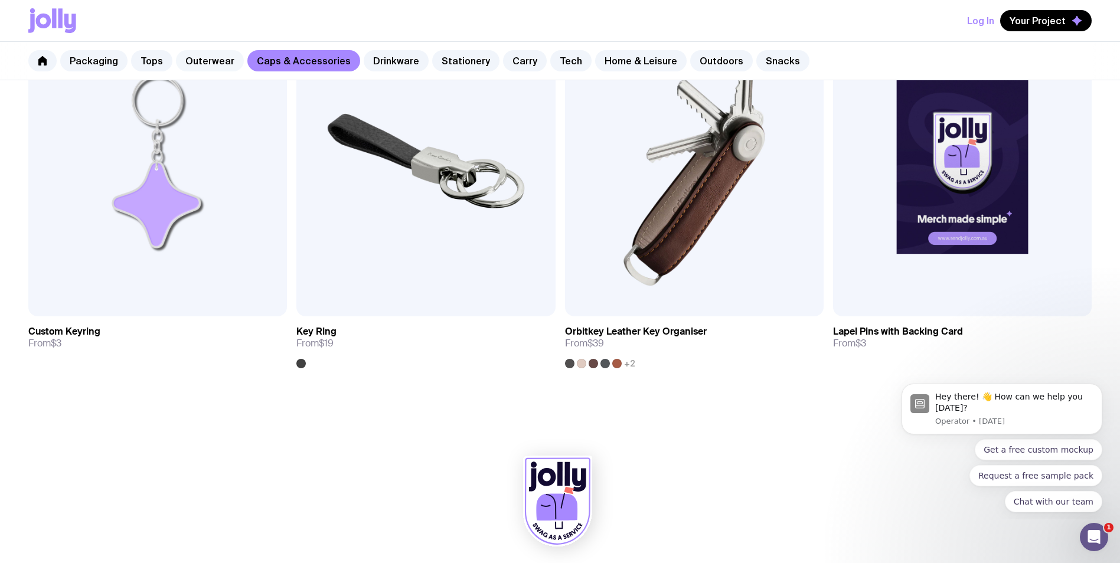
click at [198, 63] on link "Outerwear" at bounding box center [210, 60] width 68 height 21
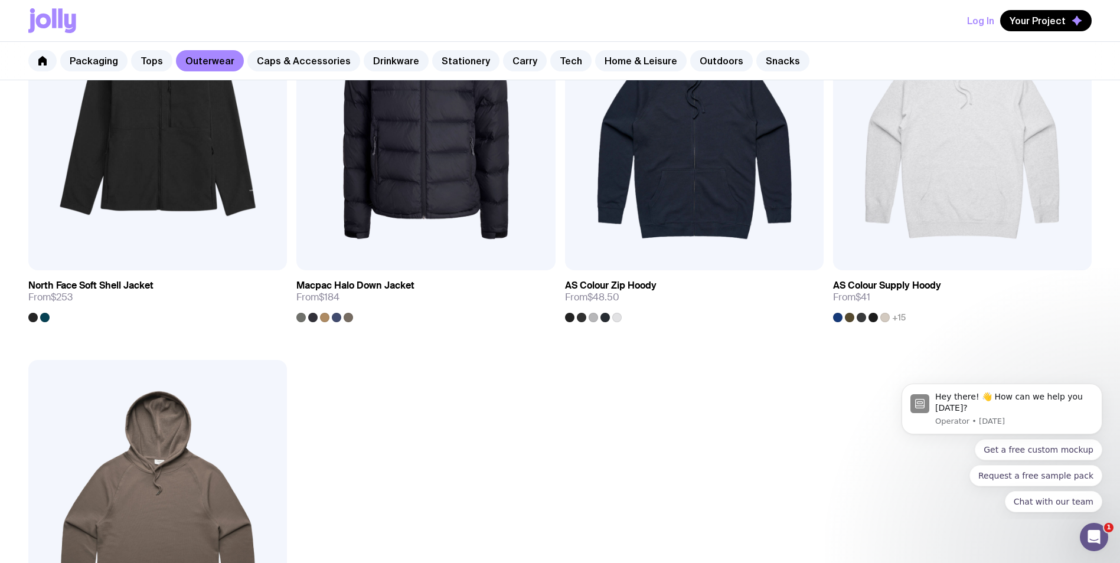
scroll to position [2184, 0]
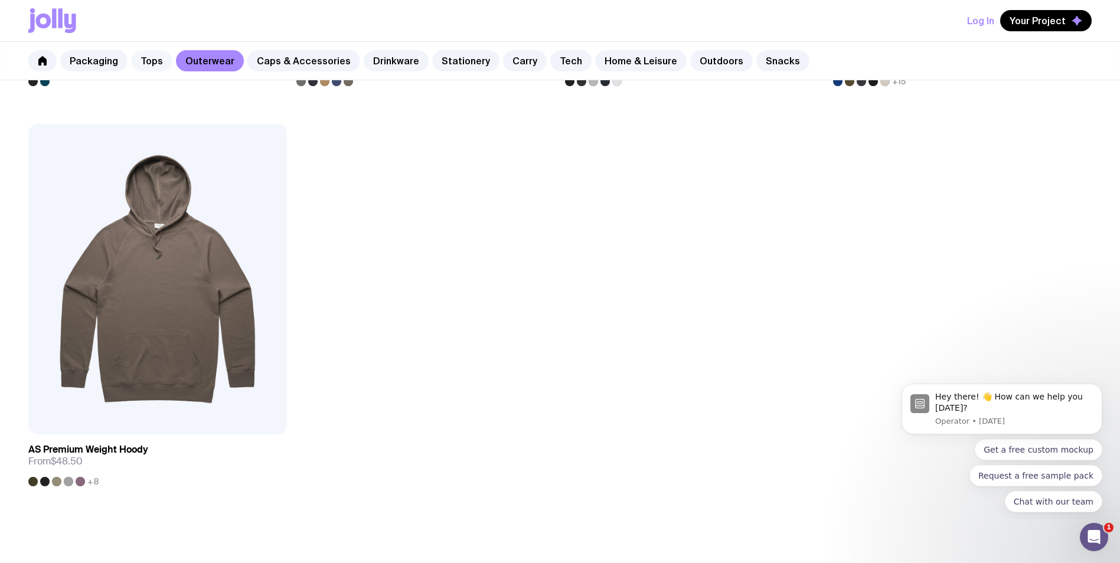
click at [151, 62] on link "Tops" at bounding box center [151, 60] width 41 height 21
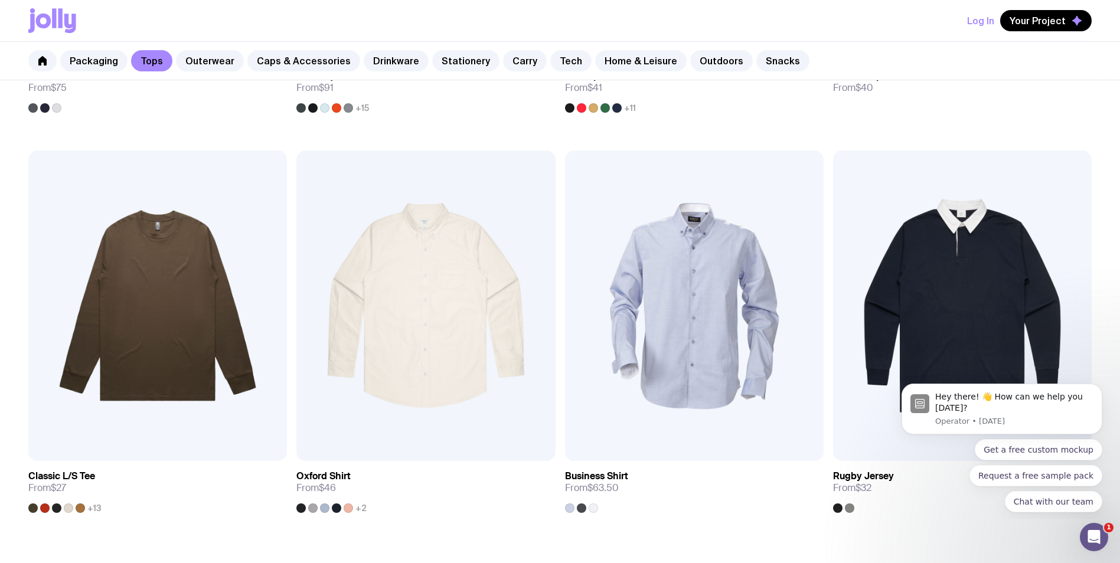
scroll to position [1508, 0]
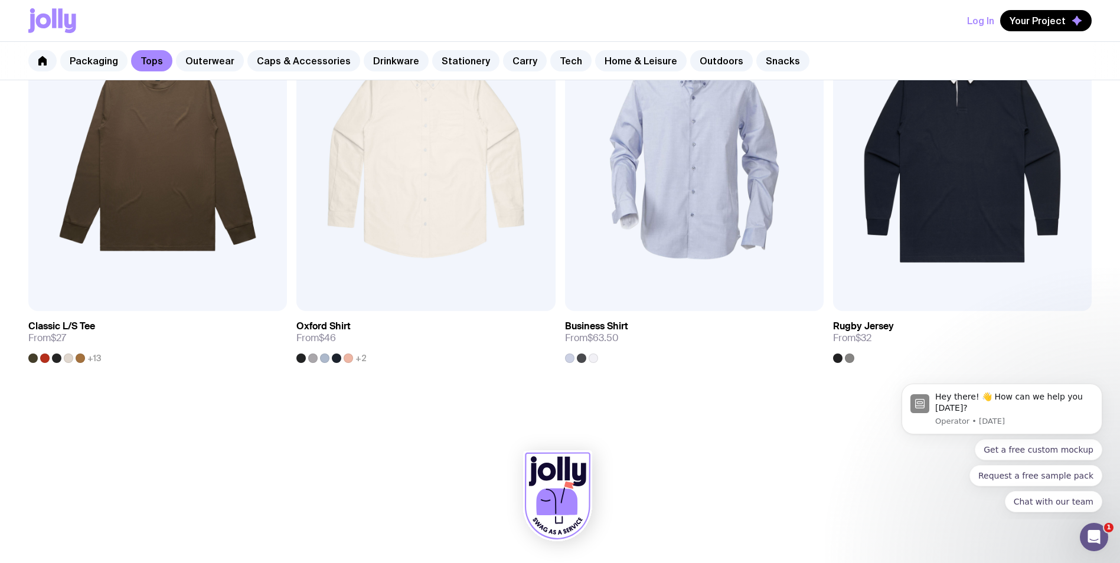
click at [100, 65] on link "Packaging" at bounding box center [93, 60] width 67 height 21
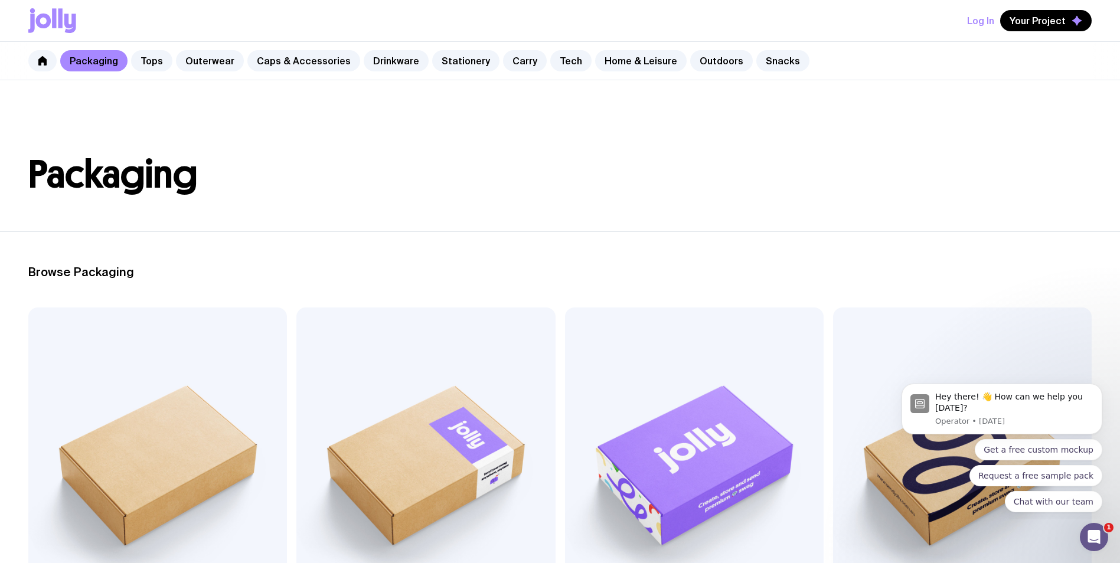
scroll to position [236, 0]
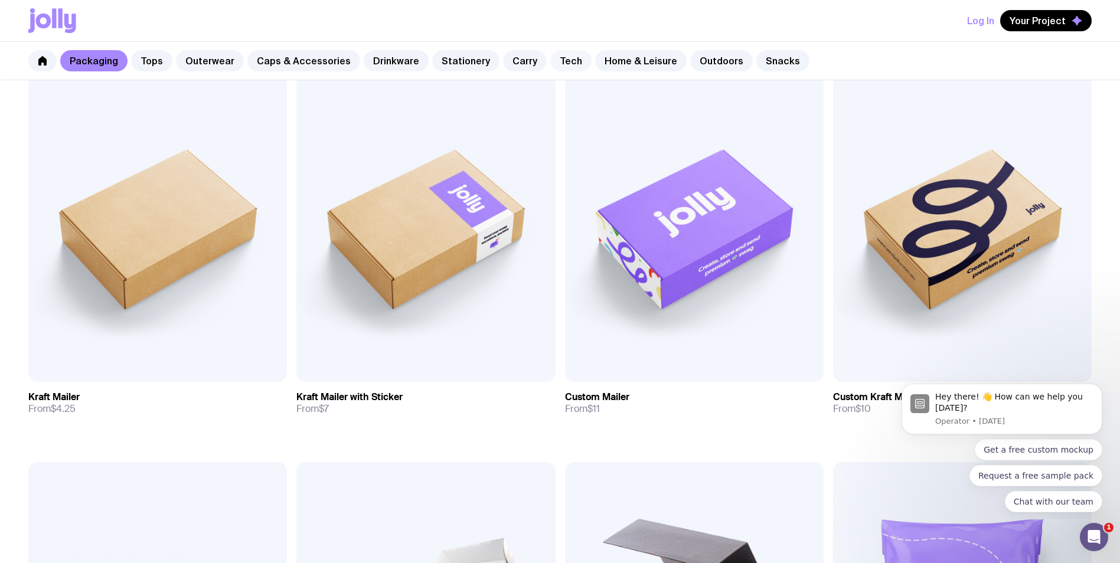
click at [557, 63] on link "Tech" at bounding box center [570, 60] width 41 height 21
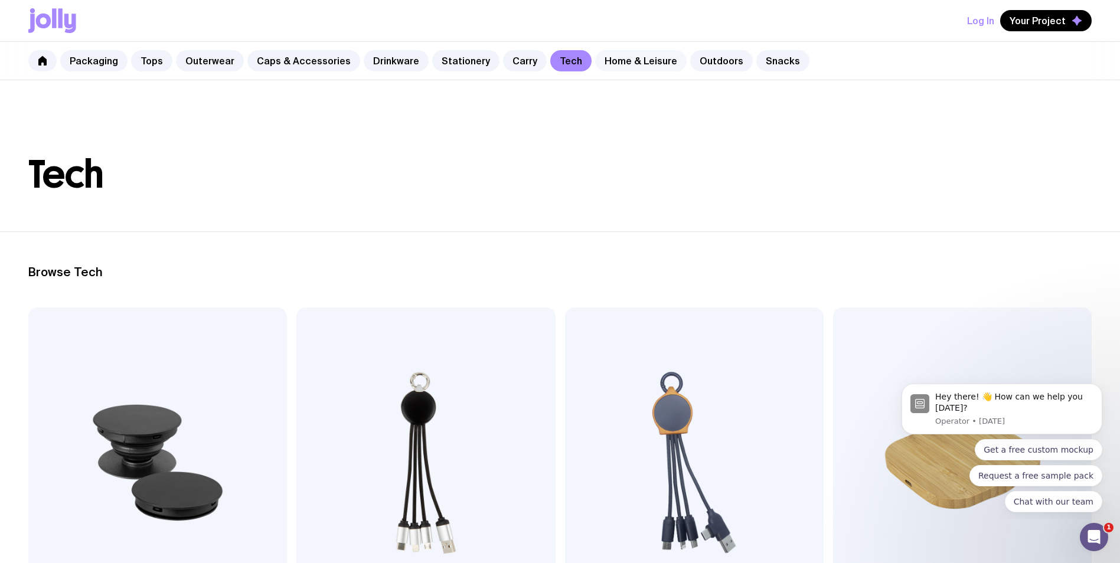
click at [609, 62] on link "Home & Leisure" at bounding box center [641, 60] width 92 height 21
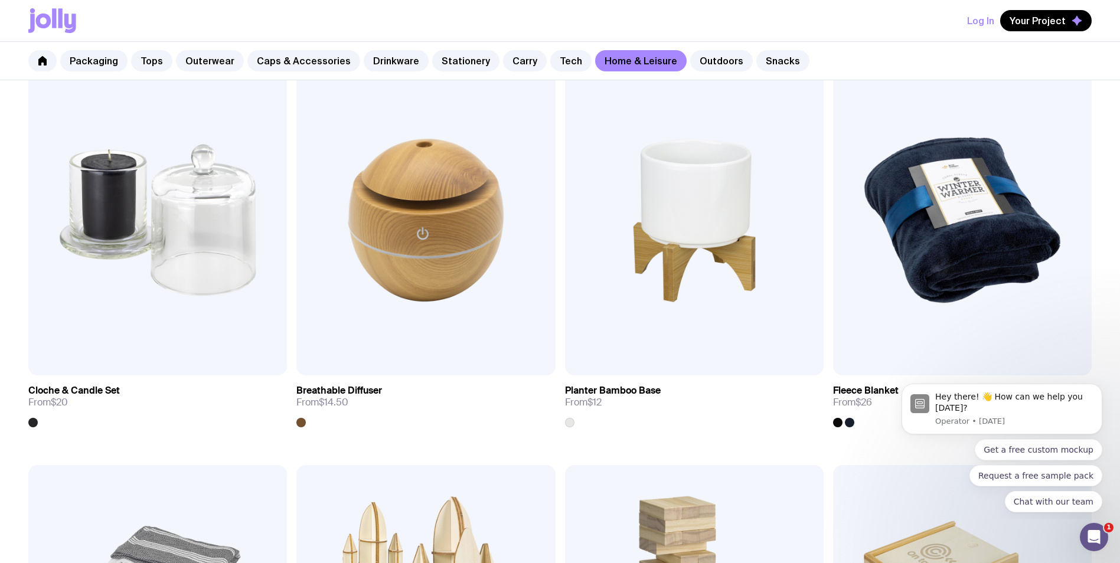
scroll to position [2302, 0]
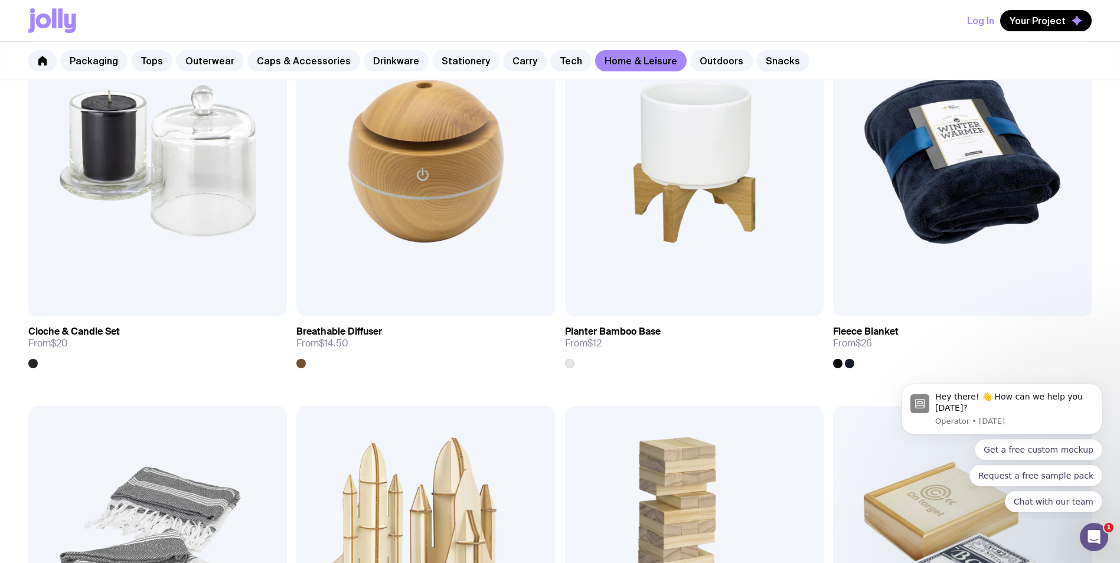
click at [463, 55] on link "Stationery" at bounding box center [465, 60] width 67 height 21
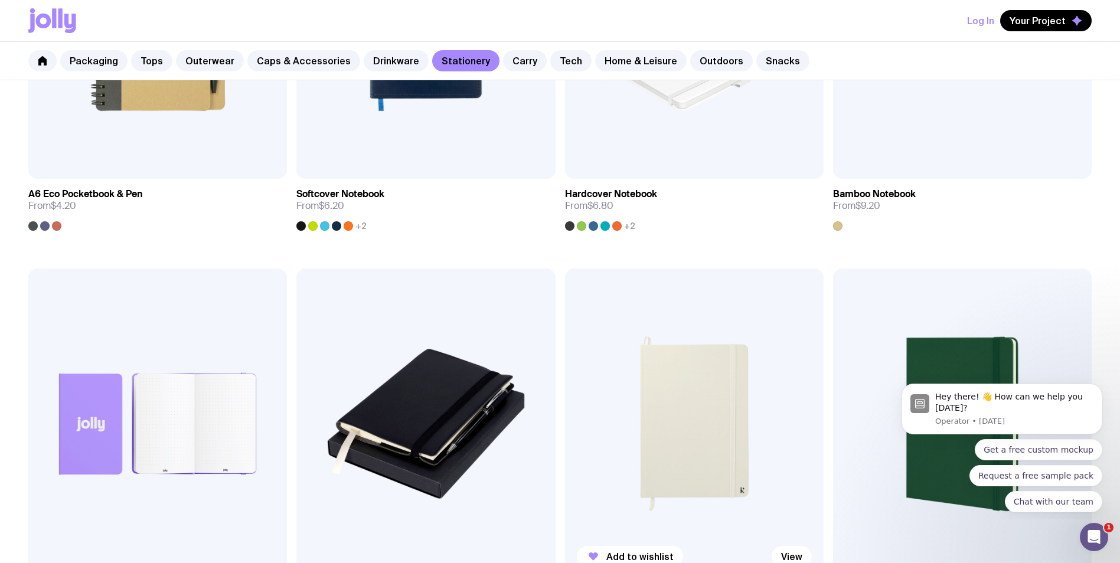
scroll to position [1417, 0]
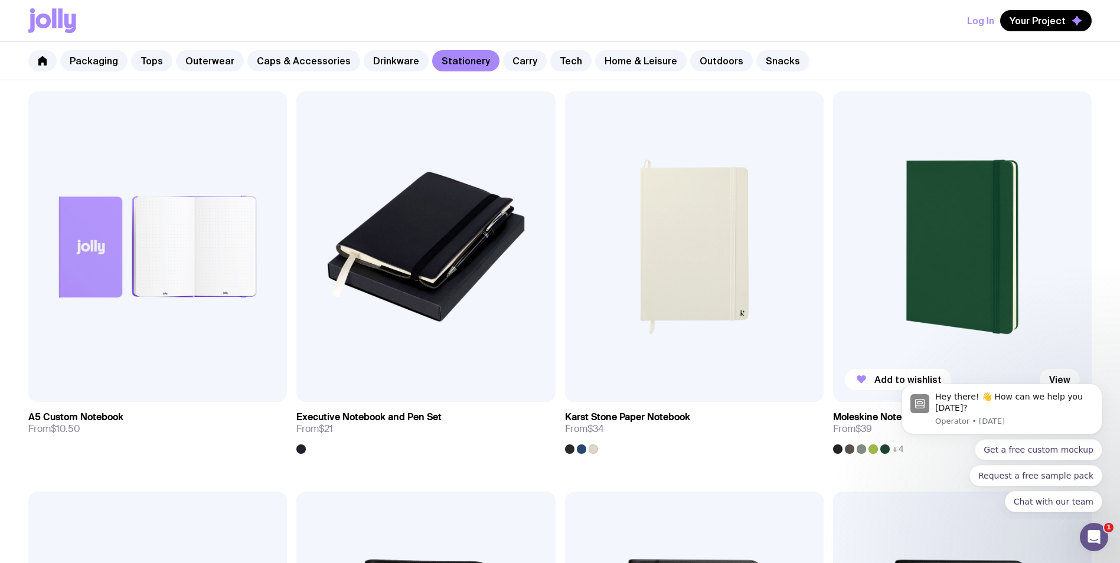
click at [940, 284] on img at bounding box center [962, 247] width 259 height 311
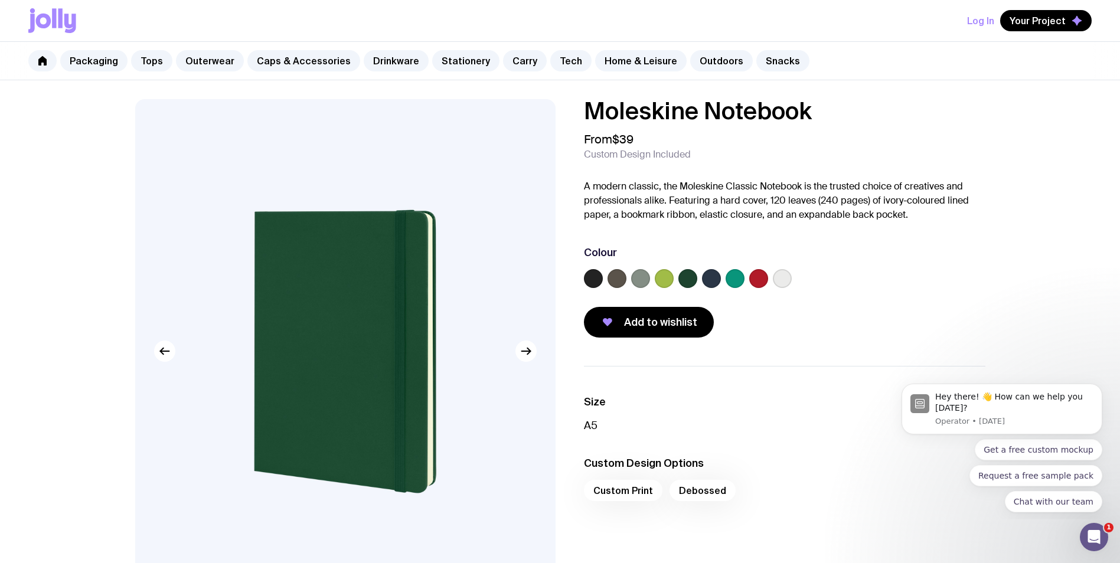
click at [635, 496] on div "Custom Print Debossed" at bounding box center [784, 494] width 401 height 28
click at [607, 485] on div "Custom Print Debossed" at bounding box center [784, 494] width 401 height 28
click at [607, 494] on div "Custom Print Debossed" at bounding box center [784, 494] width 401 height 28
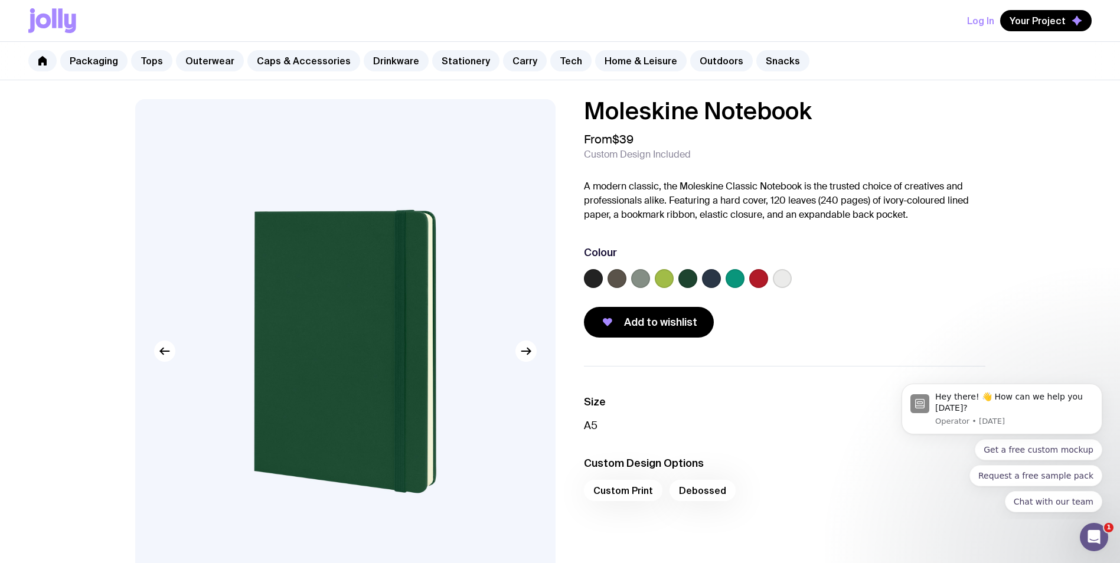
drag, startPoint x: 607, startPoint y: 494, endPoint x: 712, endPoint y: 424, distance: 125.6
click at [712, 424] on p "A5" at bounding box center [784, 426] width 401 height 14
